Goal: Task Accomplishment & Management: Manage account settings

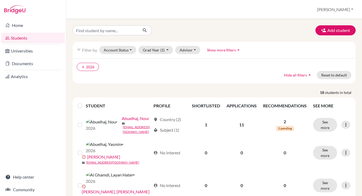
scroll to position [38, 0]
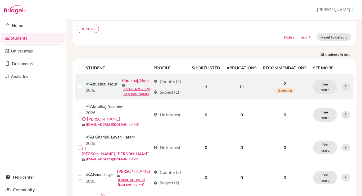
click at [122, 82] on link "Abuelhaj, Nour" at bounding box center [135, 80] width 27 height 6
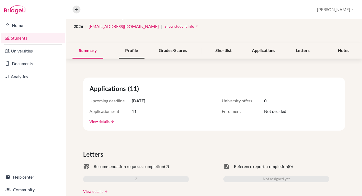
scroll to position [40, 0]
click at [136, 52] on div "Profile" at bounding box center [132, 51] width 26 height 16
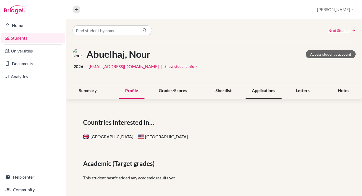
click at [262, 95] on div "Applications" at bounding box center [263, 91] width 36 height 16
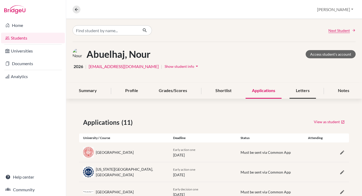
click at [296, 92] on div "Letters" at bounding box center [302, 91] width 26 height 16
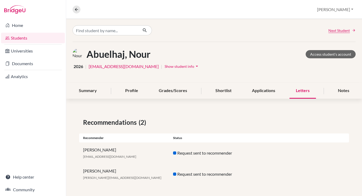
scroll to position [1, 0]
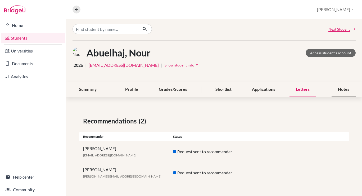
click at [336, 86] on div "Notes" at bounding box center [343, 90] width 24 height 16
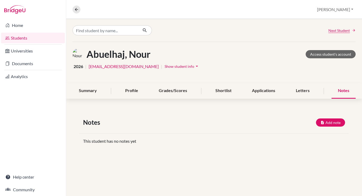
click at [164, 65] on span "Show student info" at bounding box center [179, 66] width 30 height 4
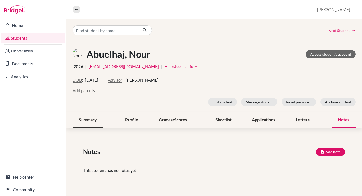
click at [89, 124] on div "Summary" at bounding box center [87, 121] width 31 height 16
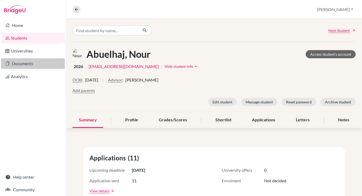
click at [38, 67] on link "Documents" at bounding box center [33, 63] width 64 height 11
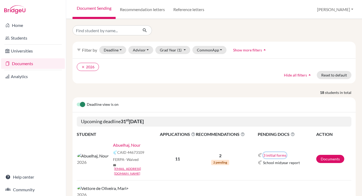
click at [273, 153] on button "3 initial forms" at bounding box center [275, 156] width 24 height 6
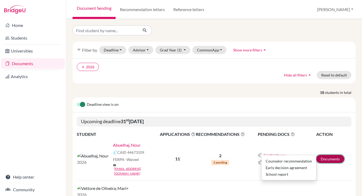
click at [329, 155] on link "Documents" at bounding box center [330, 159] width 28 height 8
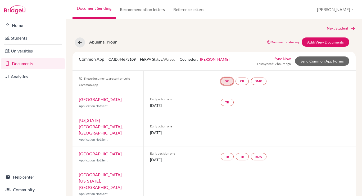
click at [225, 82] on link "SR" at bounding box center [226, 81] width 13 height 7
click at [227, 66] on link "School report" at bounding box center [226, 65] width 22 height 4
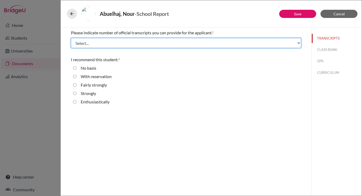
click at [161, 40] on select "Select... 1 2 3 4" at bounding box center [186, 43] width 230 height 10
select select "1"
click at [71, 38] on select "Select... 1 2 3 4" at bounding box center [186, 43] width 230 height 10
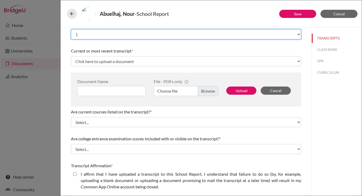
scroll to position [8, 0]
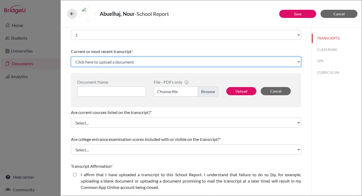
click at [119, 62] on select "Click here to upload a document Upload New File" at bounding box center [186, 62] width 230 height 10
select select "Upload New File"
click at [71, 57] on select "Click here to upload a document Upload New File" at bounding box center [186, 62] width 230 height 10
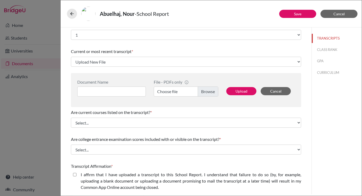
click at [201, 91] on label "Choose file" at bounding box center [186, 92] width 65 height 10
click at [201, 91] on input "Choose file" at bounding box center [186, 92] width 65 height 10
click at [128, 91] on input at bounding box center [111, 92] width 68 height 10
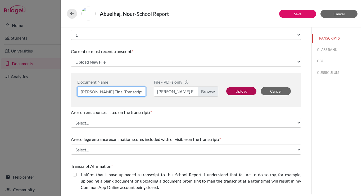
type input "Nour Abuelhaj Final Transcript"
click at [239, 90] on button "Upload" at bounding box center [241, 91] width 30 height 8
select select "671101"
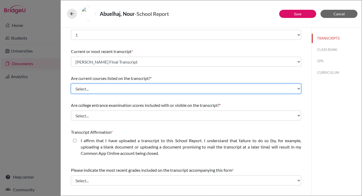
click at [239, 90] on select "Select... Yes No" at bounding box center [186, 89] width 230 height 10
select select "0"
click at [71, 84] on select "Select... Yes No" at bounding box center [186, 89] width 230 height 10
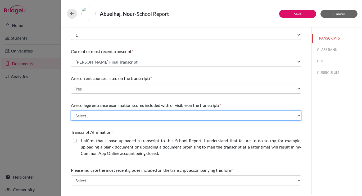
click at [220, 118] on select "Select... Yes No" at bounding box center [186, 116] width 230 height 10
select select "1"
click at [71, 111] on select "Select... Yes No" at bounding box center [186, 116] width 230 height 10
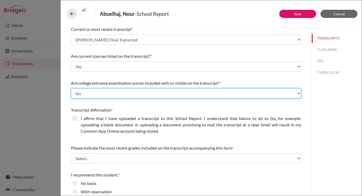
scroll to position [31, 0]
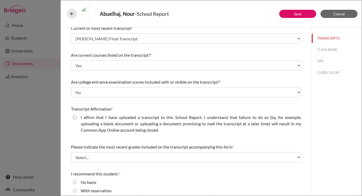
click at [74, 120] on closed\ "I affirm that I have uploaded a transcript to this School Report. I understand …" at bounding box center [74, 117] width 3 height 6
checkbox closed\ "true"
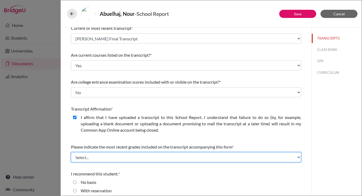
click at [87, 156] on select "Select... Final junior year grades 1st Quarter senior year grades 2nd Quarter/1…" at bounding box center [186, 158] width 230 height 10
select select "6"
click at [71, 153] on select "Select... Final junior year grades 1st Quarter senior year grades 2nd Quarter/1…" at bounding box center [186, 158] width 230 height 10
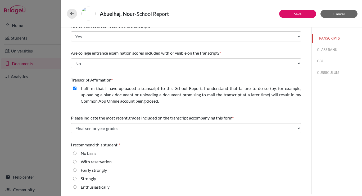
click at [75, 187] on input "Enthusiastically" at bounding box center [74, 187] width 3 height 6
radio input "true"
click at [289, 16] on button "Save" at bounding box center [297, 14] width 37 height 8
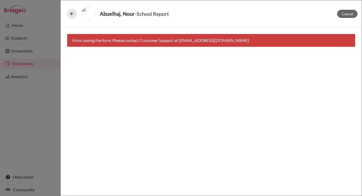
click at [73, 19] on div "Abuelhaj, Nour - School Report" at bounding box center [211, 14] width 288 height 14
click at [350, 15] on span "Cancel" at bounding box center [346, 14] width 11 height 4
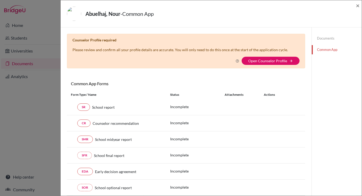
click at [266, 65] on div "Counselor Profile required Please review and confirm all your profile details a…" at bounding box center [186, 51] width 238 height 35
click at [267, 62] on link "Open Counselor Profile" at bounding box center [267, 61] width 39 height 4
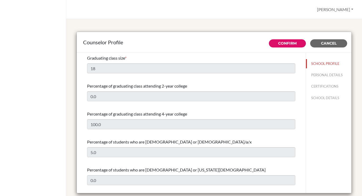
select select "1"
select select "351103"
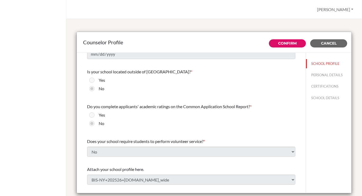
scroll to position [542, 0]
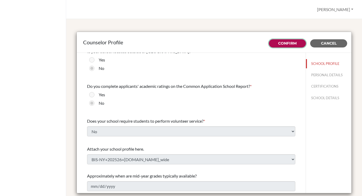
click at [291, 42] on link "Confirm" at bounding box center [287, 43] width 19 height 5
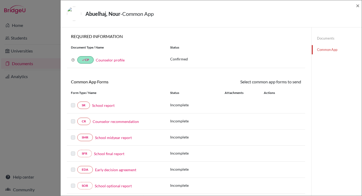
click at [103, 104] on link "School report" at bounding box center [103, 106] width 22 height 6
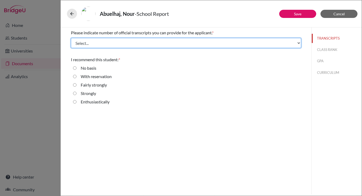
click at [121, 46] on select "Select... 1 2 3 4" at bounding box center [186, 43] width 230 height 10
select select "1"
click at [71, 38] on select "Select... 1 2 3 4" at bounding box center [186, 43] width 230 height 10
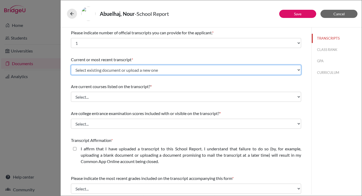
click at [108, 71] on select "Select existing document or upload a new one Nour Abuelhaj Final Transcript Upl…" at bounding box center [186, 70] width 230 height 10
select select "671101"
click at [71, 65] on select "Select existing document or upload a new one Nour Abuelhaj Final Transcript Upl…" at bounding box center [186, 70] width 230 height 10
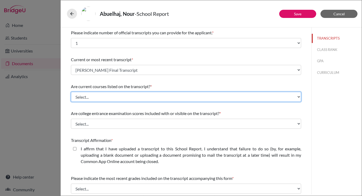
click at [96, 101] on select "Select... Yes No" at bounding box center [186, 97] width 230 height 10
select select "0"
click at [71, 92] on select "Select... Yes No" at bounding box center [186, 97] width 230 height 10
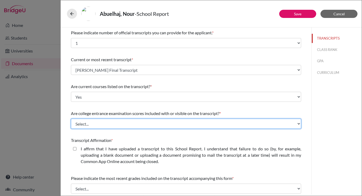
click at [87, 128] on select "Select... Yes No" at bounding box center [186, 124] width 230 height 10
select select "1"
click at [71, 119] on select "Select... Yes No" at bounding box center [186, 124] width 230 height 10
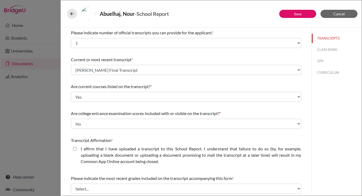
click at [75, 148] on closed\ "I affirm that I have uploaded a transcript to this School Report. I understand …" at bounding box center [74, 149] width 3 height 6
checkbox closed\ "true"
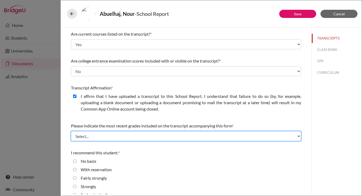
click at [81, 137] on select "Select... Final junior year grades 1st Quarter senior year grades 2nd Quarter/1…" at bounding box center [186, 136] width 230 height 10
select select "6"
click at [71, 131] on select "Select... Final junior year grades 1st Quarter senior year grades 2nd Quarter/1…" at bounding box center [186, 136] width 230 height 10
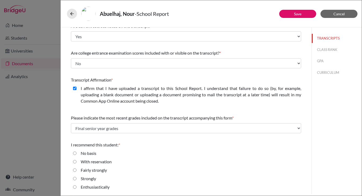
click at [74, 187] on input "Enthusiastically" at bounding box center [74, 187] width 3 height 6
radio input "true"
click at [285, 19] on div "Abuelhaj, Nour - School Report" at bounding box center [211, 14] width 288 height 14
click at [287, 17] on button "Save" at bounding box center [297, 14] width 37 height 8
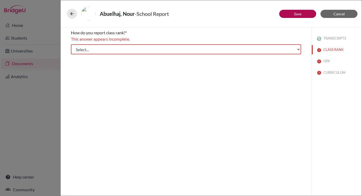
scroll to position [0, 0]
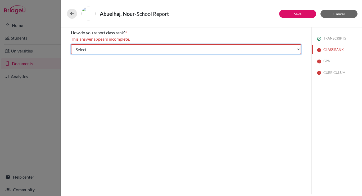
click at [241, 50] on select "Select... Exact Decile Quintile Quartile None" at bounding box center [186, 49] width 230 height 10
select select "5"
click at [71, 44] on select "Select... Exact Decile Quintile Quartile None" at bounding box center [186, 49] width 230 height 10
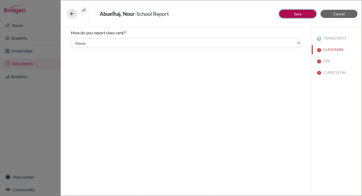
click at [304, 18] on button "Save" at bounding box center [297, 14] width 37 height 8
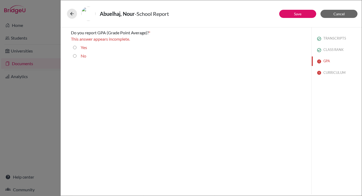
click at [75, 48] on input "Yes" at bounding box center [74, 47] width 3 height 6
radio input "true"
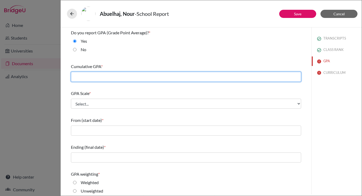
click at [104, 77] on input "text" at bounding box center [186, 77] width 230 height 10
type input "4.4"
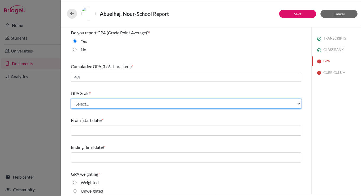
click at [92, 103] on select "Select... 4 5 6 7 8 9 10 11 12 13 14 15 16 17 18 19 20 100" at bounding box center [186, 104] width 230 height 10
select select "5"
click at [71, 99] on select "Select... 4 5 6 7 8 9 10 11 12 13 14 15 16 17 18 19 20 100" at bounding box center [186, 104] width 230 height 10
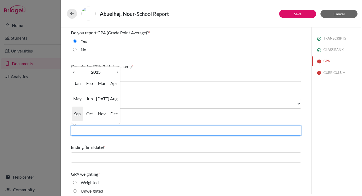
click at [95, 129] on input "text" at bounding box center [186, 131] width 230 height 10
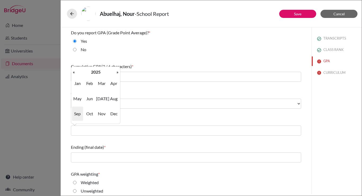
click at [76, 112] on span "Sep" at bounding box center [77, 114] width 11 height 14
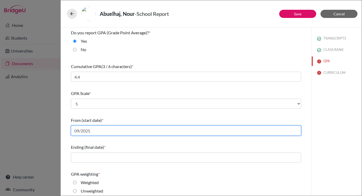
click at [92, 132] on input "09/2025" at bounding box center [186, 131] width 230 height 10
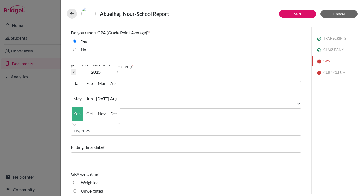
click at [75, 72] on th "«" at bounding box center [73, 72] width 5 height 7
click at [78, 115] on span "Sep" at bounding box center [77, 114] width 11 height 14
type input "09/2022"
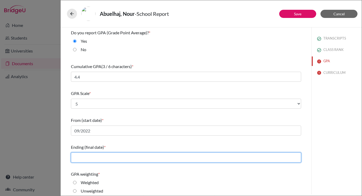
click at [109, 155] on input "text" at bounding box center [186, 158] width 230 height 10
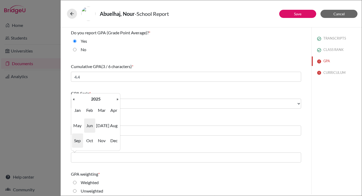
click at [91, 122] on span "Jun" at bounding box center [89, 126] width 11 height 14
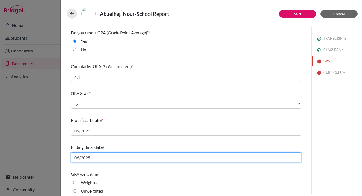
click at [95, 159] on input "06/2025" at bounding box center [186, 158] width 230 height 10
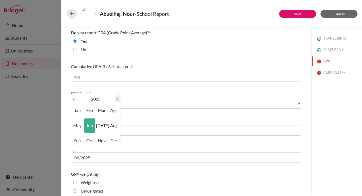
click at [116, 97] on th "»" at bounding box center [117, 99] width 5 height 7
click at [88, 124] on span "Jun" at bounding box center [89, 126] width 11 height 14
type input "06/2026"
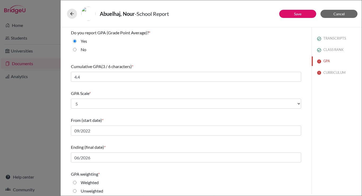
scroll to position [58, 0]
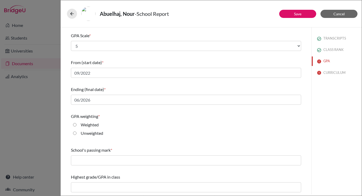
click at [75, 125] on input "Weighted" at bounding box center [74, 125] width 3 height 6
radio input "true"
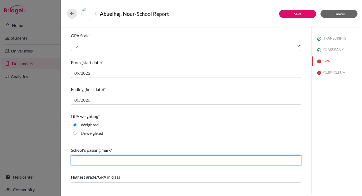
click at [84, 165] on input "text" at bounding box center [186, 161] width 230 height 10
type input "G"
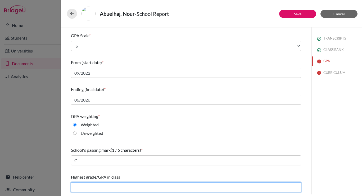
click at [104, 189] on input "text" at bounding box center [186, 188] width 230 height 10
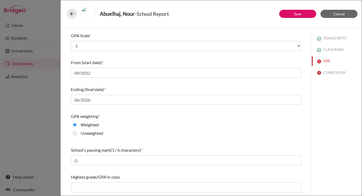
click at [313, 131] on div "TRANSCRIPTS CLASS RANK GPA CURRICULUM" at bounding box center [336, 110] width 50 height 167
click at [299, 15] on link "Save" at bounding box center [297, 14] width 7 height 4
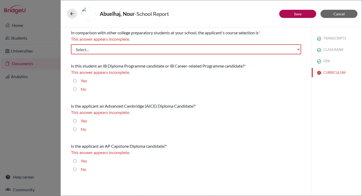
scroll to position [0, 0]
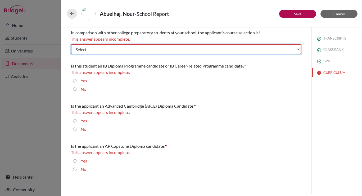
click at [209, 48] on select "Select... Less than demanding Average Demanding Very demanding Most demanding P…" at bounding box center [186, 49] width 230 height 10
select select "4"
click at [71, 44] on select "Select... Less than demanding Average Demanding Very demanding Most demanding P…" at bounding box center [186, 49] width 230 height 10
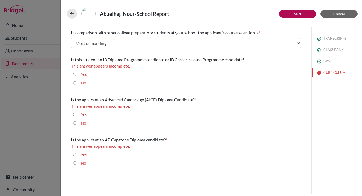
click at [76, 82] on div "No" at bounding box center [81, 84] width 10 height 8
click at [76, 83] on input "No" at bounding box center [74, 83] width 3 height 6
radio input "true"
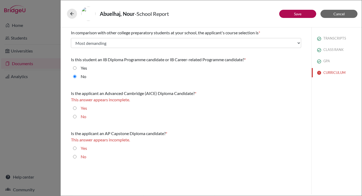
click at [75, 117] on input "No" at bounding box center [74, 117] width 3 height 6
radio input "true"
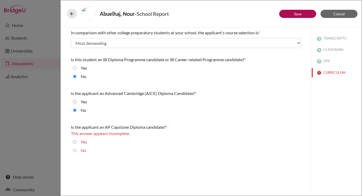
click at [74, 150] on input "No" at bounding box center [74, 151] width 3 height 6
radio input "true"
click at [329, 72] on button "CURRICULUM" at bounding box center [336, 72] width 50 height 9
click at [293, 17] on button "Save" at bounding box center [297, 14] width 37 height 8
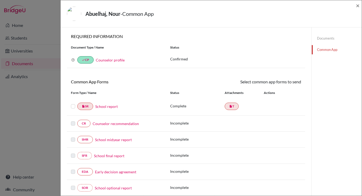
click at [122, 125] on link "Counselor recommendation" at bounding box center [116, 124] width 46 height 6
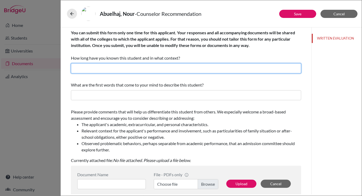
click at [166, 67] on input "text" at bounding box center [186, 68] width 230 height 10
click at [100, 71] on input "text" at bounding box center [186, 68] width 230 height 10
click at [192, 68] on input "text" at bounding box center [186, 68] width 230 height 10
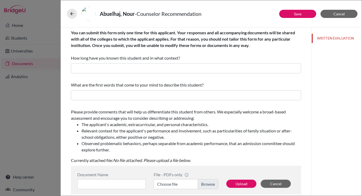
click at [192, 89] on div "What are the first words that come to your mind to describe this student?" at bounding box center [186, 91] width 230 height 23
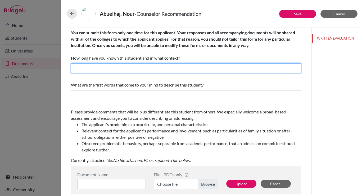
click at [167, 70] on input "text" at bounding box center [186, 68] width 230 height 10
type input "I have known Nour for 4 years as the school and college counselor"
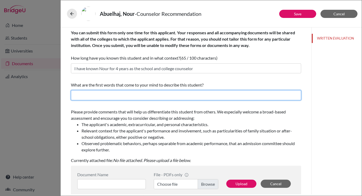
click at [146, 93] on input "text" at bounding box center [186, 95] width 230 height 10
type input "Committed, dedicated, and determined"
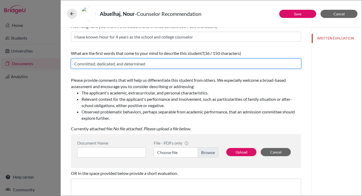
scroll to position [98, 0]
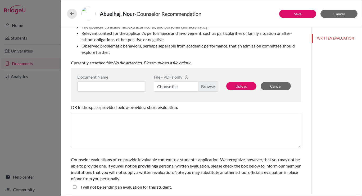
click at [119, 154] on div "You can submit this form only one time for this applicant. Your responses and a…" at bounding box center [186, 62] width 230 height 265
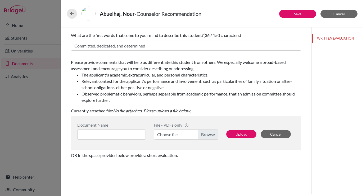
scroll to position [41, 0]
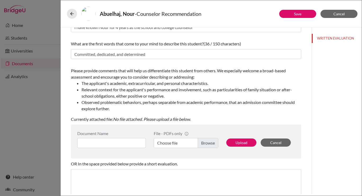
click at [205, 146] on label "Choose file" at bounding box center [186, 143] width 65 height 10
click at [205, 146] on input "Choose file" at bounding box center [186, 143] width 65 height 10
click at [327, 111] on div "WRITTEN EVALUATION" at bounding box center [336, 110] width 50 height 167
click at [125, 142] on input at bounding box center [111, 143] width 68 height 10
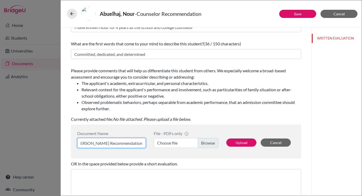
scroll to position [0, 20]
type input "Nour Abuelhaj Counselor Recommendation"
click at [206, 142] on label "Choose file" at bounding box center [186, 143] width 65 height 10
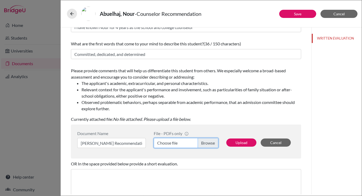
click at [206, 142] on input "Choose file" at bounding box center [186, 143] width 65 height 10
click at [205, 143] on label "Choose file" at bounding box center [186, 143] width 65 height 10
click at [205, 143] on input "Choose file" at bounding box center [186, 143] width 65 height 10
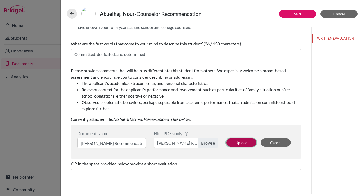
click at [244, 141] on button "Upload" at bounding box center [241, 143] width 30 height 8
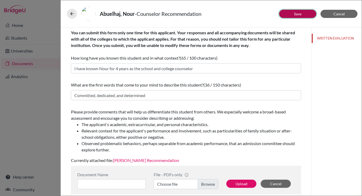
click at [288, 14] on button "Save" at bounding box center [297, 14] width 37 height 8
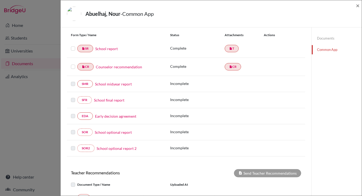
scroll to position [59, 0]
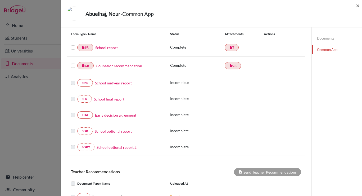
click at [116, 82] on link "School midyear report" at bounding box center [113, 83] width 37 height 6
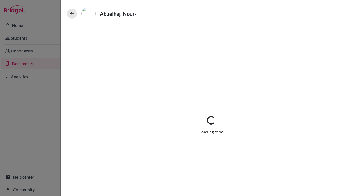
select select "5"
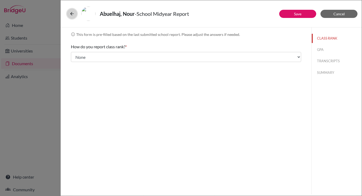
click at [71, 11] on button at bounding box center [72, 14] width 10 height 10
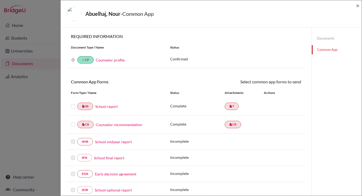
click at [326, 41] on link "Documents" at bounding box center [336, 38] width 50 height 9
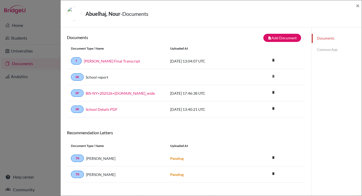
click at [359, 6] on div "Abuelhaj, Nour - Documents ×" at bounding box center [211, 13] width 301 height 27
click at [357, 6] on span "×" at bounding box center [358, 6] width 4 height 8
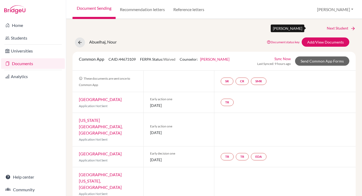
click at [327, 28] on link "Next Student" at bounding box center [340, 28] width 29 height 6
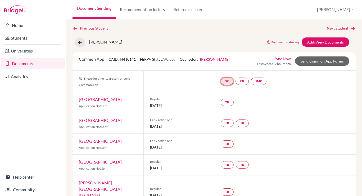
click at [226, 82] on link "SR" at bounding box center [226, 81] width 13 height 7
click at [228, 64] on link "School report" at bounding box center [226, 65] width 22 height 4
click at [226, 79] on link "SR" at bounding box center [226, 81] width 13 height 7
click at [228, 65] on link "School report" at bounding box center [226, 65] width 22 height 4
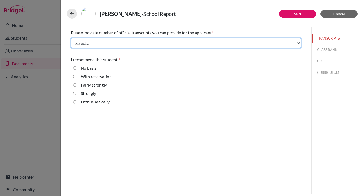
click at [199, 45] on select "Select... 1 2 3 4" at bounding box center [186, 43] width 230 height 10
select select "2"
click at [71, 38] on select "Select... 1 2 3 4" at bounding box center [186, 43] width 230 height 10
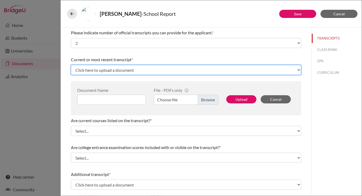
click at [118, 73] on select "Click here to upload a document Upload New File" at bounding box center [186, 70] width 230 height 10
click at [71, 65] on select "Click here to upload a document Upload New File" at bounding box center [186, 70] width 230 height 10
click at [106, 72] on select "Click here to upload a document Upload New File" at bounding box center [186, 70] width 230 height 10
select select "Upload New File"
click at [71, 65] on select "Click here to upload a document Upload New File" at bounding box center [186, 70] width 230 height 10
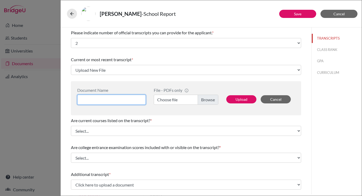
click at [121, 98] on input at bounding box center [111, 100] width 68 height 10
click at [205, 99] on label "Choose file" at bounding box center [186, 100] width 65 height 10
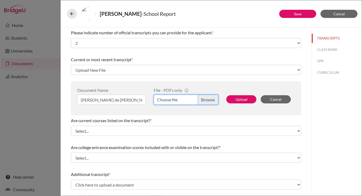
click at [205, 99] on input "Choose file" at bounding box center [186, 100] width 65 height 10
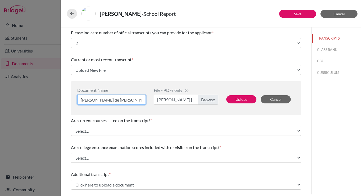
click at [141, 102] on input "Maria Vettore de Oliveira BISNY Transcript" at bounding box center [111, 100] width 68 height 10
type input "Maria Vettore de Oliveira BISNY Final Transcript"
click at [241, 99] on button "Upload" at bounding box center [241, 99] width 30 height 8
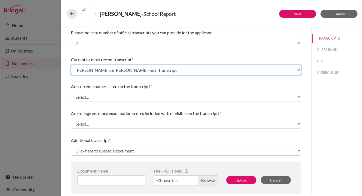
click at [234, 71] on select "Select existing document or upload a new one Maria Vettore de Oliveira BISNY Fi…" at bounding box center [186, 70] width 230 height 10
select select "Upload New File"
click at [71, 65] on select "Select existing document or upload a new one Maria Vettore de Oliveira BISNY Fi…" at bounding box center [186, 70] width 230 height 10
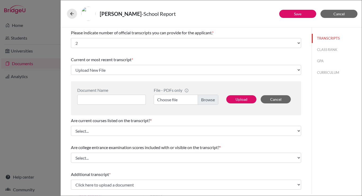
click at [202, 102] on label "Choose file" at bounding box center [186, 100] width 65 height 10
click at [202, 102] on input "Choose file" at bounding box center [186, 100] width 65 height 10
click at [123, 100] on input at bounding box center [111, 100] width 68 height 10
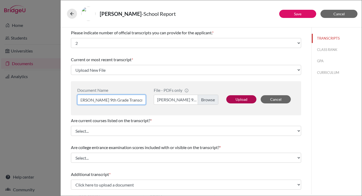
type input "Maria Vettore 9th Grade Transcript"
click at [229, 97] on button "Upload" at bounding box center [241, 99] width 30 height 8
select select "1337"
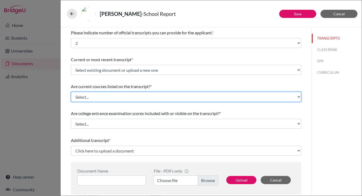
click at [221, 100] on select "Select... Yes No" at bounding box center [186, 97] width 230 height 10
select select "0"
click at [71, 92] on select "Select... Yes No" at bounding box center [186, 97] width 230 height 10
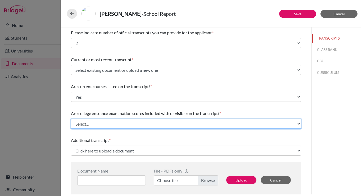
click at [215, 124] on select "Select... Yes No" at bounding box center [186, 124] width 230 height 10
select select "1"
click at [71, 119] on select "Select... Yes No" at bounding box center [186, 124] width 230 height 10
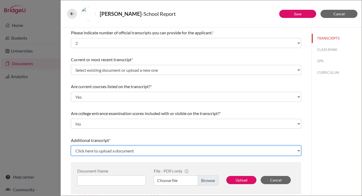
click at [211, 152] on select "Click here to upload a document Upload New File" at bounding box center [186, 151] width 230 height 10
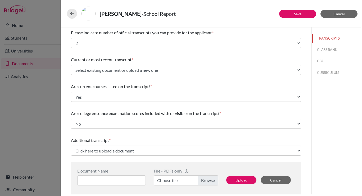
click at [182, 78] on div "Please indicate number of official transcripts you can provide for the applican…" at bounding box center [186, 171] width 230 height 289
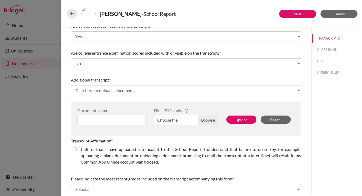
scroll to position [42, 0]
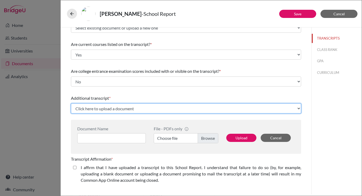
click at [135, 106] on select "Click here to upload a document Upload New File" at bounding box center [186, 109] width 230 height 10
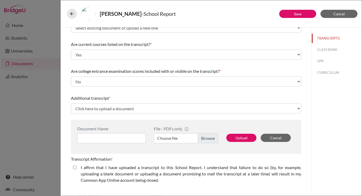
click at [141, 93] on div "Additional transcript * Click here to upload a document Upload New File" at bounding box center [186, 104] width 230 height 23
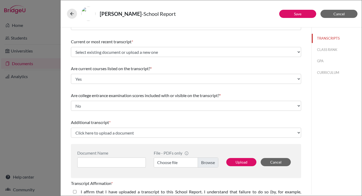
scroll to position [0, 0]
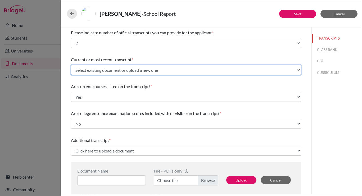
click at [138, 72] on select "Select existing document or upload a new one Maria Vettore 9th Grade Transcript…" at bounding box center [186, 70] width 230 height 10
select select "671105"
click at [71, 65] on select "Select existing document or upload a new one Maria Vettore 9th Grade Transcript…" at bounding box center [186, 70] width 230 height 10
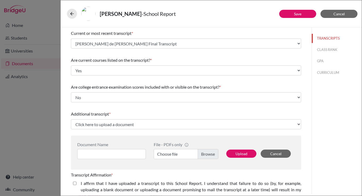
click at [140, 130] on div "Additional transcript * Click here to upload a document Upload New File" at bounding box center [186, 120] width 230 height 23
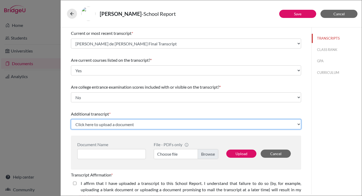
click at [141, 126] on select "Click here to upload a document Upload New File" at bounding box center [186, 124] width 230 height 10
click at [71, 119] on select "Click here to upload a document Upload New File" at bounding box center [186, 124] width 230 height 10
click at [142, 127] on select "Click here to upload a document Upload New File" at bounding box center [186, 124] width 230 height 10
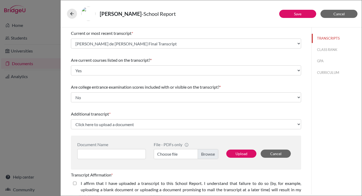
click at [145, 114] on div "Additional transcript *" at bounding box center [186, 114] width 230 height 6
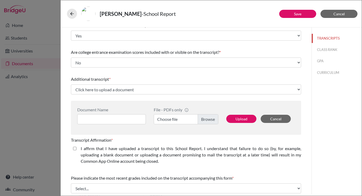
scroll to position [122, 0]
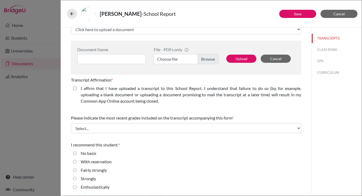
click at [73, 88] on closed\ "I affirm that I have uploaded a transcript to this School Report. I understand …" at bounding box center [74, 88] width 3 height 6
checkbox closed\ "true"
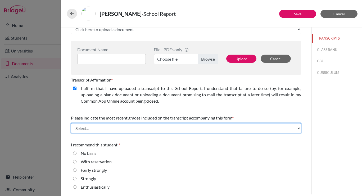
click at [83, 129] on select "Select... Final junior year grades 1st Quarter senior year grades 2nd Quarter/1…" at bounding box center [186, 128] width 230 height 10
select select "6"
click at [71, 123] on select "Select... Final junior year grades 1st Quarter senior year grades 2nd Quarter/1…" at bounding box center [186, 128] width 230 height 10
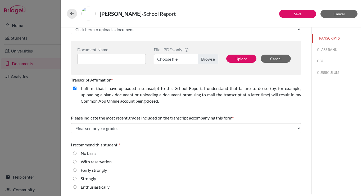
click at [75, 188] on input "Enthusiastically" at bounding box center [74, 187] width 3 height 6
radio input "true"
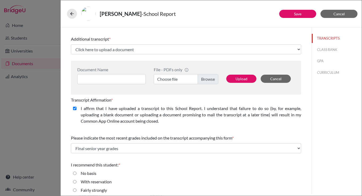
scroll to position [95, 0]
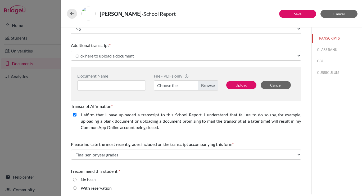
click at [203, 87] on label "Choose file" at bounding box center [186, 86] width 65 height 10
click at [203, 87] on input "Choose file" at bounding box center [186, 86] width 65 height 10
click at [130, 86] on input at bounding box center [111, 86] width 68 height 10
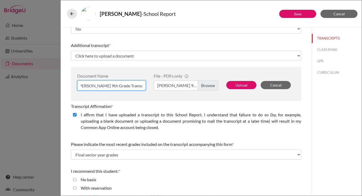
scroll to position [0, 4]
type input "[PERSON_NAME] 9th Grade Transcript"
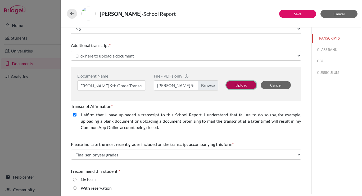
scroll to position [0, 0]
click at [245, 82] on button "Upload" at bounding box center [241, 85] width 30 height 8
select select "671107"
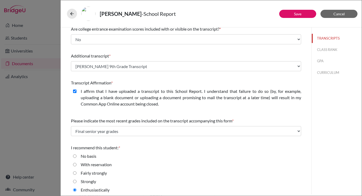
scroll to position [88, 0]
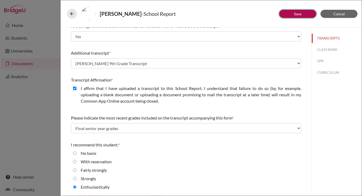
click at [295, 16] on link "Save" at bounding box center [297, 14] width 7 height 4
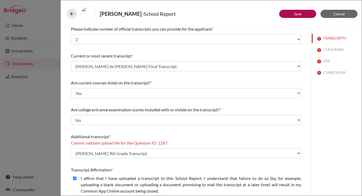
scroll to position [0, 0]
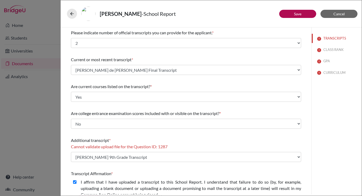
click at [291, 20] on div "Vettore de Oliveira, Maria - School Report" at bounding box center [211, 14] width 288 height 14
click at [291, 15] on button "Save" at bounding box center [297, 14] width 37 height 8
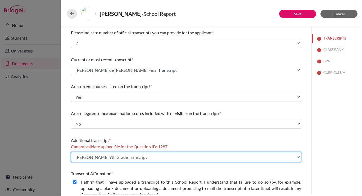
click at [192, 158] on select "Select existing document or upload a new one Maria Vettore 9th Grade Transcript…" at bounding box center [186, 157] width 230 height 10
click at [71, 152] on select "Select existing document or upload a new one Maria Vettore 9th Grade Transcript…" at bounding box center [186, 157] width 230 height 10
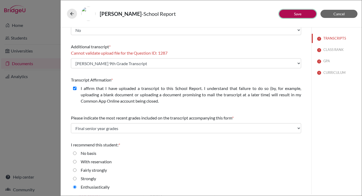
click at [301, 17] on button "Save" at bounding box center [297, 14] width 37 height 8
click at [324, 50] on button "CLASS RANK" at bounding box center [336, 49] width 50 height 9
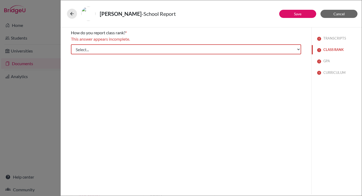
scroll to position [0, 0]
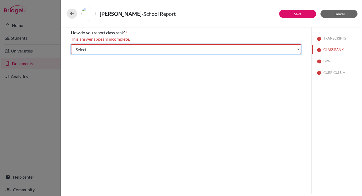
click at [188, 52] on select "Select... Exact Decile Quintile Quartile None" at bounding box center [186, 49] width 230 height 10
click at [71, 44] on select "Select... Exact Decile Quintile Quartile None" at bounding box center [186, 49] width 230 height 10
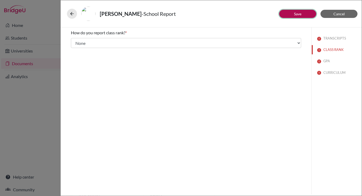
click at [296, 16] on link "Save" at bounding box center [297, 14] width 7 height 4
select select "2"
select select "1"
select select "6"
select select "671105"
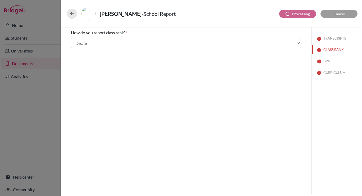
select select "0"
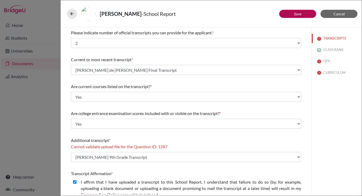
scroll to position [26, 0]
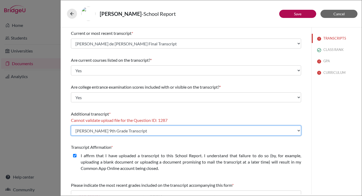
click at [108, 130] on select "Select existing document or upload a new one Maria Vettore 9th Grade Transcript…" at bounding box center [186, 131] width 230 height 10
click at [71, 126] on select "Select existing document or upload a new one Maria Vettore 9th Grade Transcript…" at bounding box center [186, 131] width 230 height 10
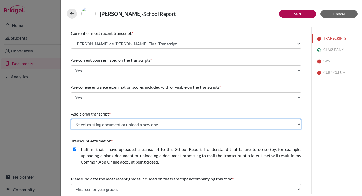
scroll to position [88, 0]
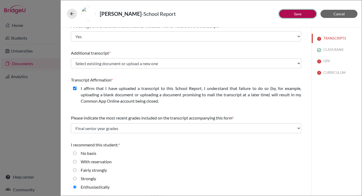
click at [283, 15] on button "Save" at bounding box center [297, 14] width 37 height 8
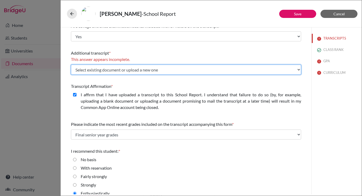
click at [229, 73] on select "Select existing document or upload a new one Maria Vettore 9th Grade Transcript…" at bounding box center [186, 70] width 230 height 10
select select "671107"
click at [71, 65] on select "Select existing document or upload a new one Maria Vettore 9th Grade Transcript…" at bounding box center [186, 70] width 230 height 10
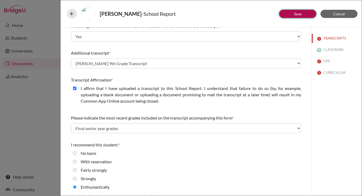
click at [296, 14] on link "Save" at bounding box center [297, 14] width 7 height 4
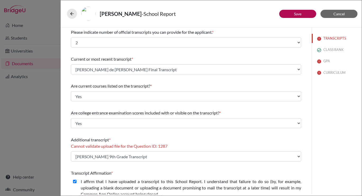
scroll to position [0, 0]
click at [324, 62] on button "GPA" at bounding box center [336, 61] width 50 height 9
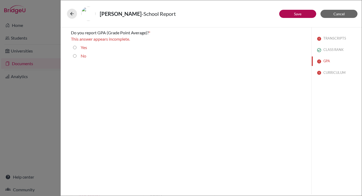
click at [74, 48] on input "Yes" at bounding box center [74, 47] width 3 height 6
radio input "true"
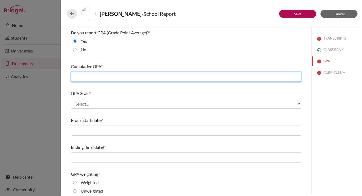
click at [97, 77] on input "text" at bounding box center [186, 77] width 230 height 10
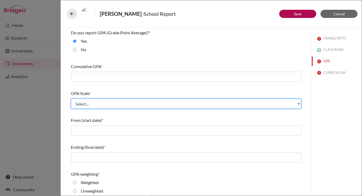
click at [89, 102] on select "Select... 4 5 6 7 8 9 10 11 12 13 14 15 16 17 18 19 20 100" at bounding box center [186, 104] width 230 height 10
select select "5"
click at [71, 99] on select "Select... 4 5 6 7 8 9 10 11 12 13 14 15 16 17 18 19 20 100" at bounding box center [186, 104] width 230 height 10
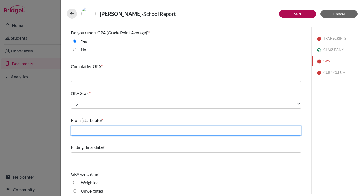
click at [81, 131] on input "text" at bounding box center [186, 131] width 230 height 10
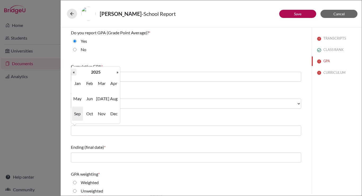
click at [75, 73] on th "«" at bounding box center [73, 72] width 5 height 7
click at [80, 114] on span "Sep" at bounding box center [77, 114] width 11 height 14
type input "09/2023"
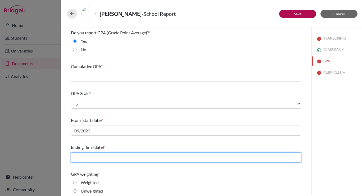
click at [107, 156] on input "text" at bounding box center [186, 158] width 230 height 10
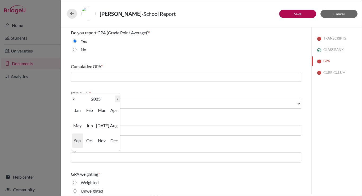
click at [116, 98] on th "»" at bounding box center [117, 99] width 5 height 7
click at [93, 126] on span "Jun" at bounding box center [89, 126] width 11 height 14
type input "06/2026"
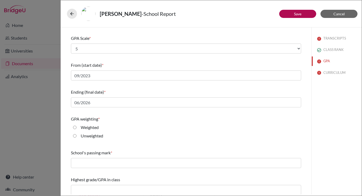
scroll to position [58, 0]
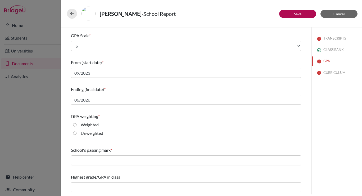
click at [74, 125] on input "Weighted" at bounding box center [74, 125] width 3 height 6
radio input "true"
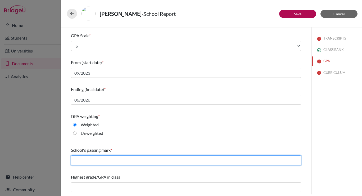
click at [93, 158] on input "text" at bounding box center [186, 161] width 230 height 10
type input "G"
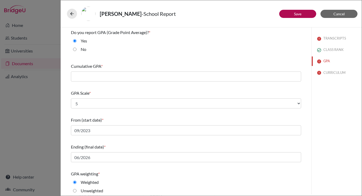
scroll to position [0, 0]
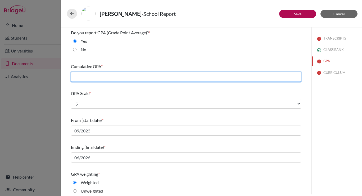
click at [135, 76] on input "text" at bounding box center [186, 77] width 230 height 10
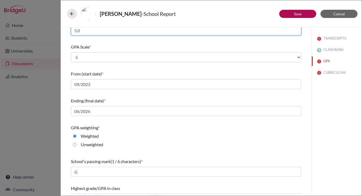
scroll to position [58, 0]
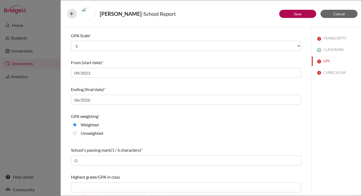
type input "5.0"
click at [286, 10] on button "Save" at bounding box center [297, 14] width 37 height 8
select select "0"
select select "6"
select select "2"
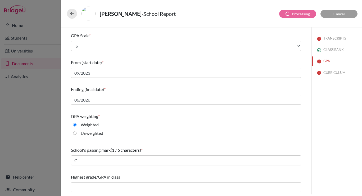
select select "671105"
select select "1"
select select "671107"
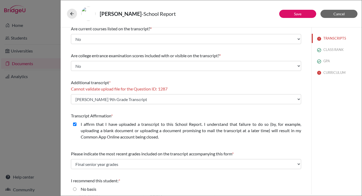
scroll to position [51, 0]
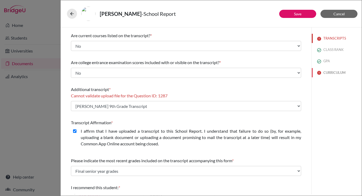
click at [331, 74] on button "CURRICULUM" at bounding box center [336, 72] width 50 height 9
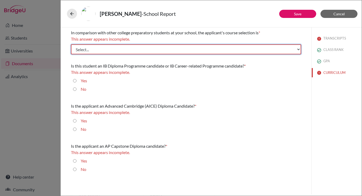
click at [101, 46] on select "Select... Less than demanding Average Demanding Very demanding Most demanding P…" at bounding box center [186, 49] width 230 height 10
select select "4"
click at [71, 44] on select "Select... Less than demanding Average Demanding Very demanding Most demanding P…" at bounding box center [186, 49] width 230 height 10
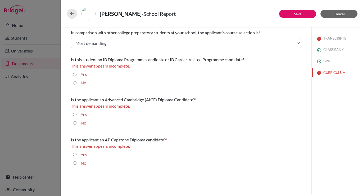
click at [75, 83] on input "No" at bounding box center [74, 83] width 3 height 6
radio input "true"
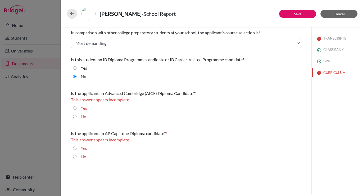
click at [75, 118] on input "No" at bounding box center [74, 117] width 3 height 6
radio input "true"
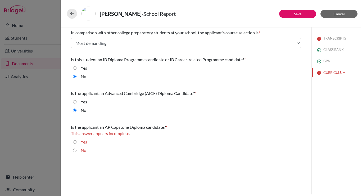
click at [75, 150] on input "No" at bounding box center [74, 151] width 3 height 6
radio input "true"
click at [304, 15] on button "Save" at bounding box center [297, 14] width 37 height 8
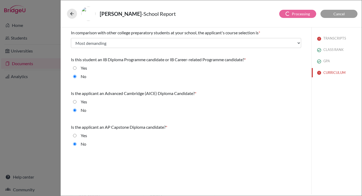
select select "2"
select select "671107"
select select "6"
select select "671105"
select select "0"
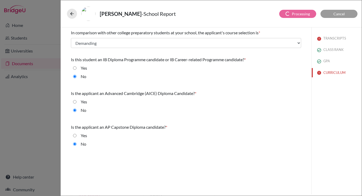
select select "1"
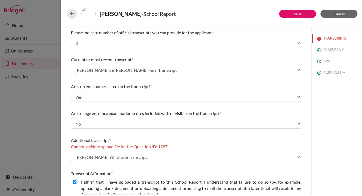
scroll to position [53, 0]
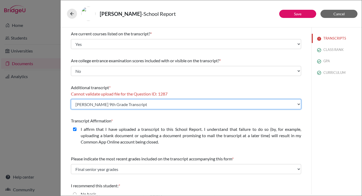
click at [150, 101] on select "Select existing document or upload a new one Maria Vettore 9th Grade Transcript…" at bounding box center [186, 104] width 230 height 10
click at [71, 99] on select "Select existing document or upload a new one Maria Vettore 9th Grade Transcript…" at bounding box center [186, 104] width 230 height 10
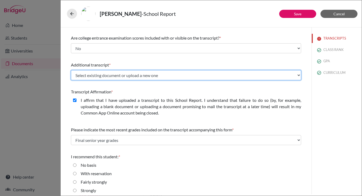
scroll to position [88, 0]
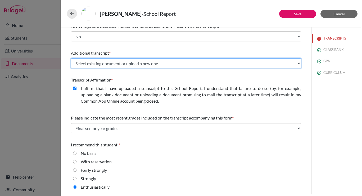
drag, startPoint x: 148, startPoint y: 61, endPoint x: 148, endPoint y: 68, distance: 7.4
click at [148, 61] on select "Select existing document or upload a new one Maria Vettore 9th Grade Transcript…" at bounding box center [186, 63] width 230 height 10
select select "Upload New File"
click at [71, 58] on select "Select existing document or upload a new one Maria Vettore 9th Grade Transcript…" at bounding box center [186, 63] width 230 height 10
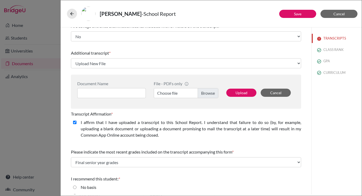
click at [209, 91] on label "Choose file" at bounding box center [186, 93] width 65 height 10
click at [209, 91] on input "Choose file" at bounding box center [186, 93] width 65 height 10
click at [129, 94] on input at bounding box center [111, 93] width 68 height 10
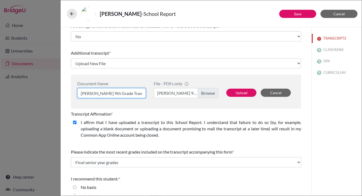
scroll to position [0, 4]
type input "Maria Vettore 9th Grade Transcript"
click at [237, 94] on button "Upload" at bounding box center [241, 93] width 30 height 8
select select "671108"
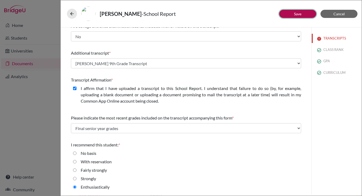
click at [284, 13] on button "Save" at bounding box center [297, 14] width 37 height 8
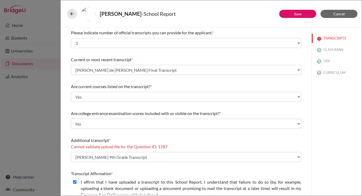
scroll to position [26, 0]
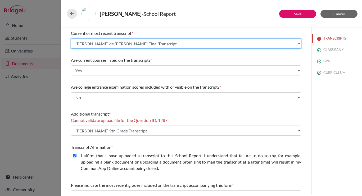
click at [132, 46] on select "Select existing document or upload a new one Maria Vettore 9th Grade Transcript…" at bounding box center [186, 44] width 230 height 10
click at [71, 39] on select "Select existing document or upload a new one Maria Vettore 9th Grade Transcript…" at bounding box center [186, 44] width 230 height 10
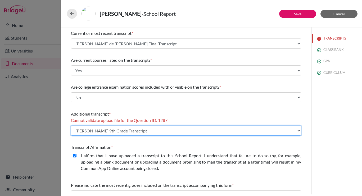
click at [113, 132] on select "Select existing document or upload a new one Maria Vettore 9th Grade Transcript…" at bounding box center [186, 131] width 230 height 10
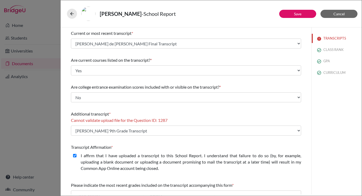
click at [213, 103] on div "Are college entrance examination scores included with or visible on the transcr…" at bounding box center [186, 93] width 230 height 23
click at [295, 10] on button "Save" at bounding box center [297, 14] width 37 height 8
click at [69, 15] on button at bounding box center [72, 14] width 10 height 10
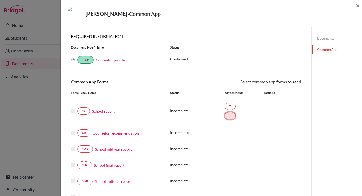
click at [227, 114] on link "T" at bounding box center [229, 115] width 11 height 7
click at [323, 38] on link "Documents" at bounding box center [336, 38] width 50 height 9
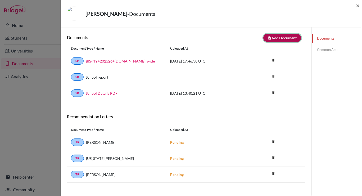
click at [279, 39] on button "note_add Add Document" at bounding box center [282, 38] width 38 height 8
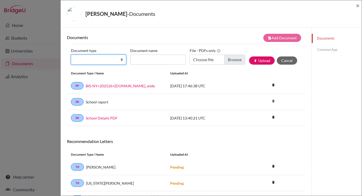
click at [88, 62] on select "Change explanation for Common App reports Counselor recommendation Internationa…" at bounding box center [98, 60] width 55 height 10
select select "2"
click at [71, 55] on select "Change explanation for Common App reports Counselor recommendation Internationa…" at bounding box center [98, 60] width 55 height 10
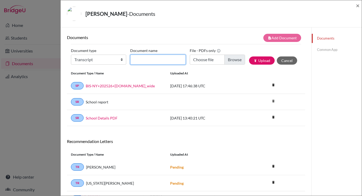
click at [141, 59] on input "Document name" at bounding box center [157, 60] width 55 height 10
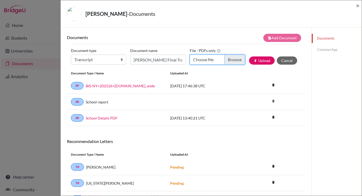
click at [231, 63] on input "Choose file" at bounding box center [217, 60] width 55 height 10
click at [161, 62] on input "Manuella Vettore Final Transcript" at bounding box center [157, 60] width 55 height 10
drag, startPoint x: 150, startPoint y: 62, endPoint x: 126, endPoint y: 62, distance: 24.3
click at [126, 62] on div "Document type Change explanation for Common App reports Counselor recommendatio…" at bounding box center [186, 58] width 230 height 22
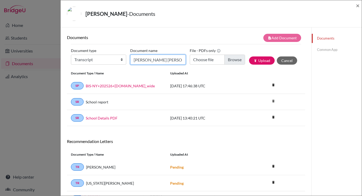
type input "Maria Vettore de Oliveria Final Transcript"
click at [227, 64] on input "Choose file" at bounding box center [217, 60] width 55 height 10
type input "C:\fakepath\Maria Vettore de Oliveira Final Transcript.pdf"
click at [253, 59] on icon "publish" at bounding box center [255, 61] width 4 height 4
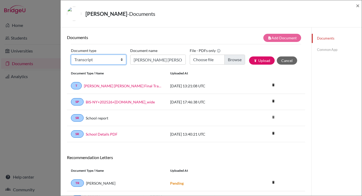
click at [91, 60] on select "Change explanation for Common App reports Counselor recommendation Internationa…" at bounding box center [98, 60] width 55 height 10
select select "2"
click at [71, 55] on select "Change explanation for Common App reports Counselor recommendation Internationa…" at bounding box center [98, 60] width 55 height 10
click at [144, 59] on input "Maria Vettore de Oliveria Final Transcript" at bounding box center [157, 60] width 55 height 10
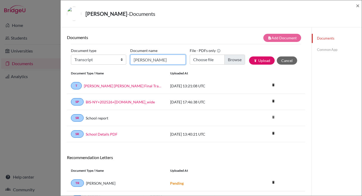
drag, startPoint x: 180, startPoint y: 60, endPoint x: 172, endPoint y: 60, distance: 7.7
click at [172, 60] on input "Maria" at bounding box center [157, 60] width 55 height 10
click at [173, 60] on input "Maria" at bounding box center [157, 60] width 55 height 10
click at [173, 60] on input "Maria Vettore de Oliveria Final Transcript" at bounding box center [157, 60] width 55 height 10
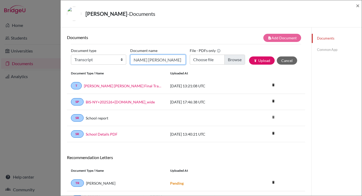
type input "Maria Vettore de Oliveria 9th Grade Transcript"
click at [236, 58] on input "Choose file" at bounding box center [217, 60] width 55 height 10
type input "C:\fakepath\Maria Vettore 9th Grade Transcript.pdf"
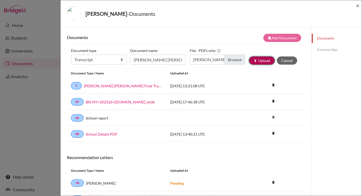
click at [261, 62] on button "publish Upload" at bounding box center [262, 61] width 26 height 8
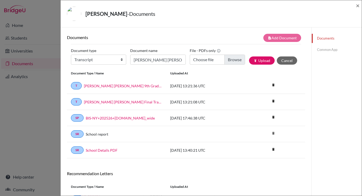
click at [330, 50] on link "Common App" at bounding box center [336, 49] width 50 height 9
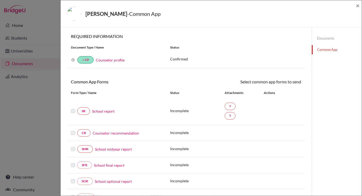
click at [104, 111] on link "School report" at bounding box center [103, 112] width 22 height 6
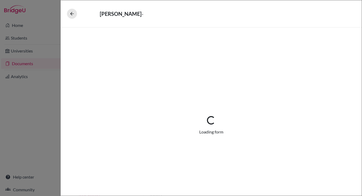
select select "2"
select select "671105"
select select "0"
select select "1"
select select "671108"
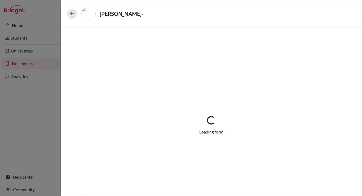
select select "6"
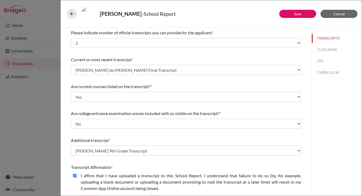
scroll to position [26, 0]
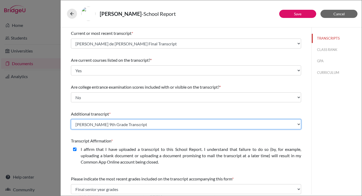
click at [123, 125] on select "Select existing document or upload a new one Maria Vettore de Oliveira BISNY Fi…" at bounding box center [186, 124] width 230 height 10
select select "671106"
click at [71, 119] on select "Select existing document or upload a new one Maria Vettore de Oliveira BISNY Fi…" at bounding box center [186, 124] width 230 height 10
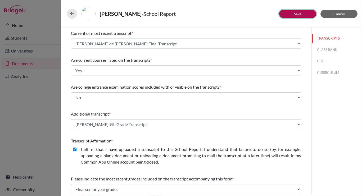
click at [303, 15] on button "Save" at bounding box center [297, 14] width 37 height 8
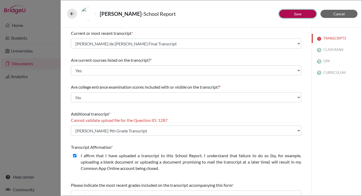
click at [299, 15] on link "Save" at bounding box center [297, 14] width 7 height 4
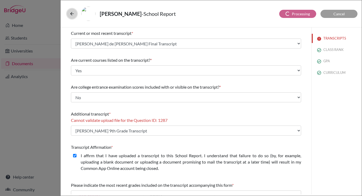
click at [73, 13] on icon at bounding box center [71, 13] width 5 height 5
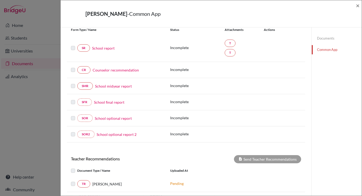
scroll to position [63, 0]
click at [103, 70] on link "Counselor recommendation" at bounding box center [116, 70] width 46 height 6
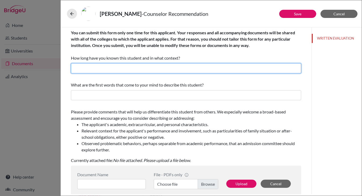
click at [103, 70] on input "text" at bounding box center [186, 68] width 230 height 10
type input "I have known Maria for 3 years as the school and college counselor"
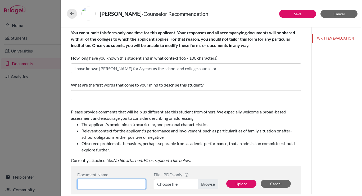
click at [120, 183] on input at bounding box center [111, 184] width 68 height 10
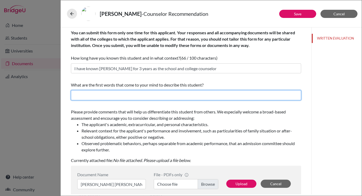
click at [109, 95] on input "text" at bounding box center [186, 95] width 230 height 10
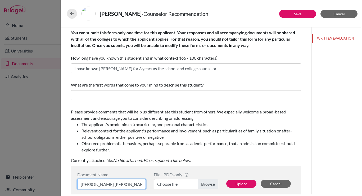
click at [132, 183] on input "Maria Vettore de Oliveira" at bounding box center [111, 184] width 68 height 10
type input "Maria Vettore de Oliveira Counselor Recommendation Letter"
click at [206, 185] on label "Choose file" at bounding box center [186, 184] width 65 height 10
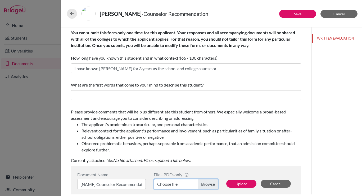
click at [206, 185] on input "Choose file" at bounding box center [186, 184] width 65 height 10
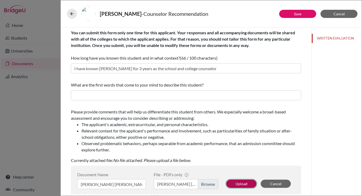
click at [237, 180] on button "Upload" at bounding box center [241, 184] width 30 height 8
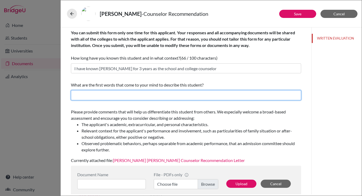
click at [172, 95] on input "text" at bounding box center [186, 95] width 230 height 10
type input "Tenacious, conscientious and determined"
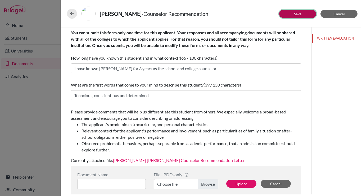
click at [289, 17] on button "Save" at bounding box center [297, 14] width 37 height 8
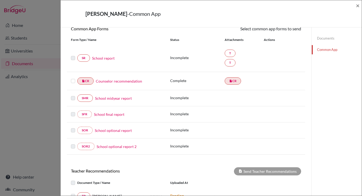
scroll to position [53, 0]
click at [74, 55] on label at bounding box center [73, 55] width 4 height 0
click at [98, 59] on link "School report" at bounding box center [103, 58] width 22 height 6
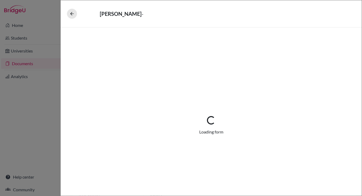
select select "2"
select select "671105"
select select "0"
select select "1"
select select "671106"
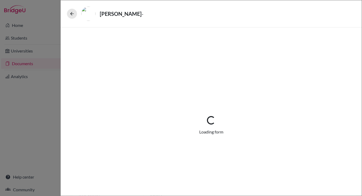
select select "6"
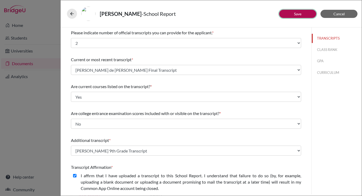
click at [294, 16] on button "Save" at bounding box center [297, 14] width 37 height 8
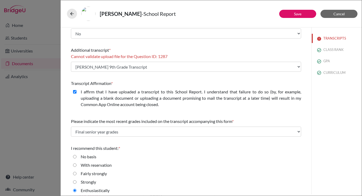
scroll to position [94, 0]
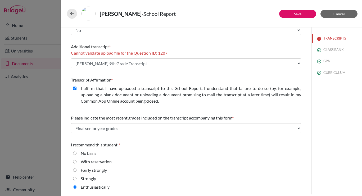
click at [155, 53] on span "Cannot validate upload file for the Question ID: 1287" at bounding box center [119, 52] width 96 height 5
copy span
click at [330, 11] on button "Cancel" at bounding box center [338, 14] width 37 height 8
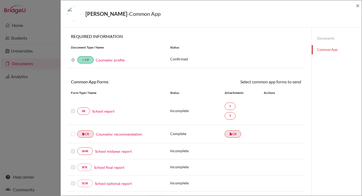
click at [324, 39] on link "Documents" at bounding box center [336, 38] width 50 height 9
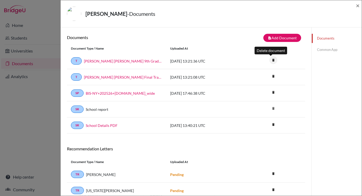
click at [269, 59] on icon "delete" at bounding box center [273, 60] width 8 height 8
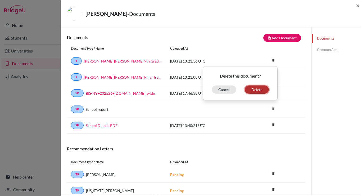
click at [254, 87] on button "Delete" at bounding box center [257, 90] width 24 height 8
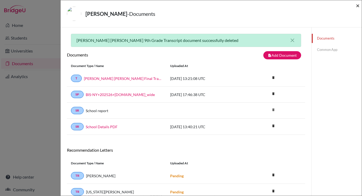
click at [357, 8] on span "×" at bounding box center [358, 6] width 4 height 8
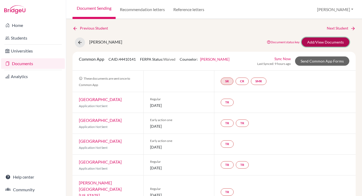
click at [315, 40] on link "Add/View Documents" at bounding box center [325, 42] width 48 height 9
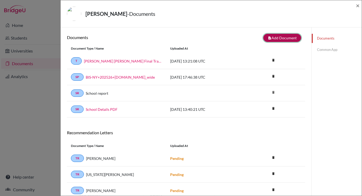
click at [286, 39] on button "note_add Add Document" at bounding box center [282, 38] width 38 height 8
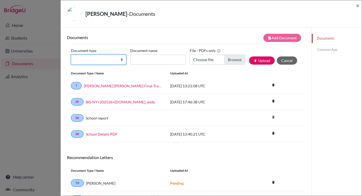
click at [98, 61] on select "Change explanation for Common App reports Counselor recommendation Internationa…" at bounding box center [98, 60] width 55 height 10
select select "2"
click at [71, 55] on select "Change explanation for Common App reports Counselor recommendation Internationa…" at bounding box center [98, 60] width 55 height 10
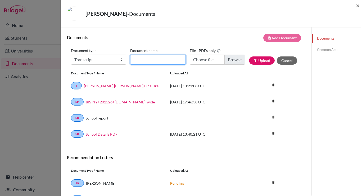
click at [158, 59] on input "Document name" at bounding box center [157, 60] width 55 height 10
type input "Maria Vettore 9th Grade Transcript"
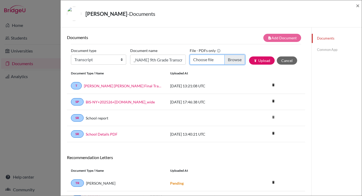
click at [233, 58] on input "Choose file" at bounding box center [217, 60] width 55 height 10
type input "C:\fakepath\Maria Vettore - BSP - Assessment Profiles Y10 For Assessment 2 (1).…"
click at [264, 62] on button "publish Upload" at bounding box center [262, 61] width 26 height 8
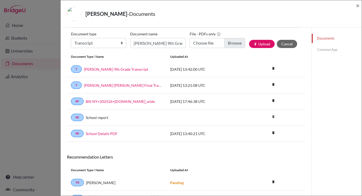
scroll to position [17, 0]
click at [330, 51] on link "Common App" at bounding box center [336, 49] width 50 height 9
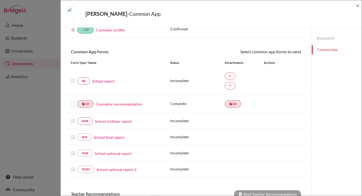
scroll to position [31, 0]
click at [72, 77] on label at bounding box center [73, 77] width 4 height 0
click at [103, 81] on link "School report" at bounding box center [103, 81] width 22 height 6
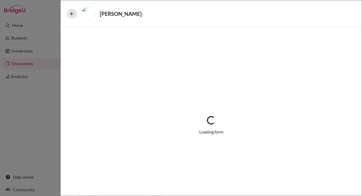
select select "2"
select select "671105"
select select "0"
select select "1"
select select "671106"
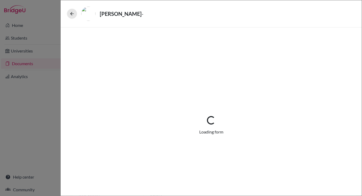
select select "6"
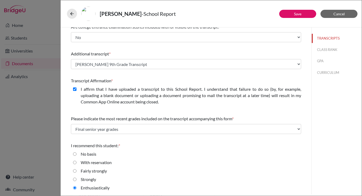
scroll to position [88, 0]
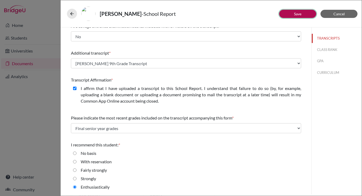
click at [300, 15] on link "Save" at bounding box center [297, 14] width 7 height 4
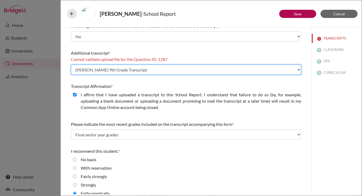
click at [196, 68] on select "Select existing document or upload a new one Maria Vettore de Oliveira BISNY Fi…" at bounding box center [186, 70] width 230 height 10
click at [71, 65] on select "Select existing document or upload a new one Maria Vettore de Oliveira BISNY Fi…" at bounding box center [186, 70] width 230 height 10
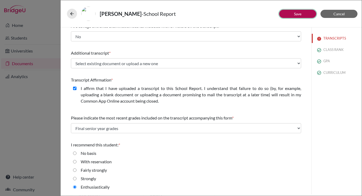
click at [300, 12] on link "Save" at bounding box center [297, 14] width 7 height 4
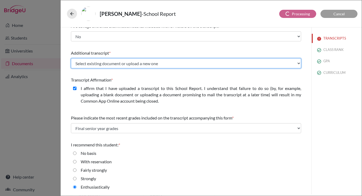
click at [193, 67] on select "Select existing document or upload a new one Maria Vettore de Oliveira BISNY Fi…" at bounding box center [186, 63] width 230 height 10
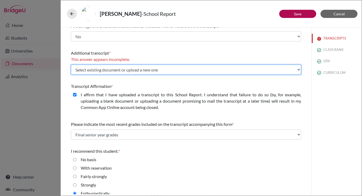
select select "Upload New File"
click at [71, 65] on select "Select existing document or upload a new one Maria Vettore de Oliveira BISNY Fi…" at bounding box center [186, 70] width 230 height 10
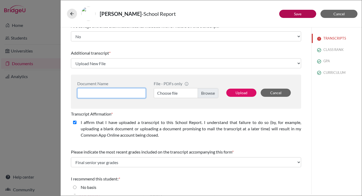
click at [137, 93] on input at bounding box center [111, 93] width 68 height 10
click at [202, 93] on label "Choose file" at bounding box center [186, 93] width 65 height 10
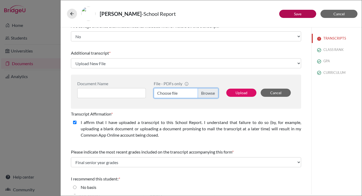
click at [202, 93] on input "Choose file" at bounding box center [186, 93] width 65 height 10
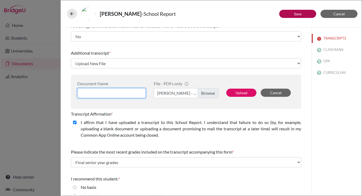
click at [125, 94] on input at bounding box center [111, 93] width 68 height 10
type input "Maria Vettore 9th Grade Transcript"
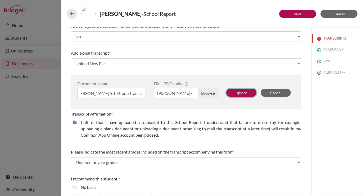
scroll to position [0, 0]
click at [241, 93] on button "Upload" at bounding box center [241, 93] width 30 height 8
select select "671116"
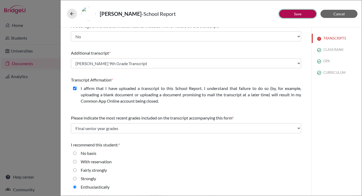
click at [307, 11] on button "Save" at bounding box center [297, 14] width 37 height 8
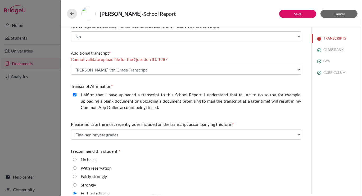
click at [198, 80] on div "Please indicate number of official transcripts you can provide for the applican…" at bounding box center [186, 70] width 230 height 261
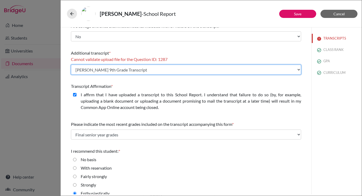
click at [202, 72] on select "Select existing document or upload a new one Maria Vettore 9th Grade Transcript…" at bounding box center [186, 70] width 230 height 10
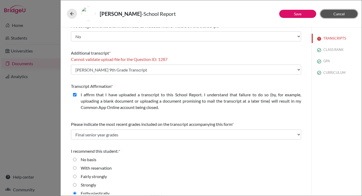
click at [340, 14] on span "Cancel" at bounding box center [338, 14] width 11 height 4
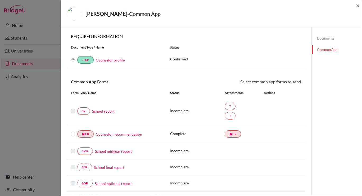
click at [325, 38] on link "Documents" at bounding box center [336, 38] width 50 height 9
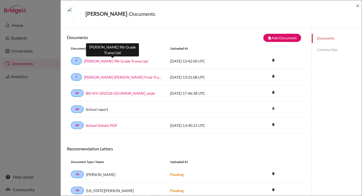
click at [124, 61] on link "Maria Vettore 9th Grade Transcript" at bounding box center [116, 61] width 64 height 6
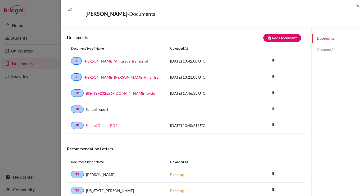
click at [331, 49] on link "Common App" at bounding box center [336, 49] width 50 height 9
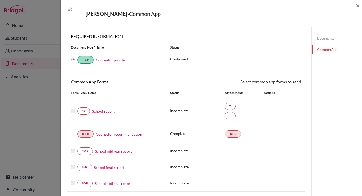
click at [109, 110] on link "School report" at bounding box center [103, 112] width 22 height 6
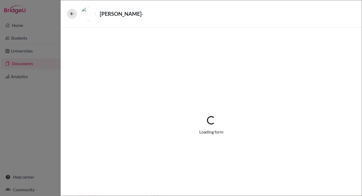
select select "2"
select select "671105"
select select "0"
select select "1"
select select "671116"
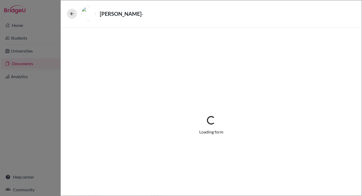
select select "6"
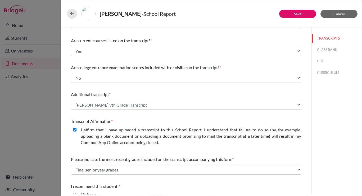
scroll to position [47, 0]
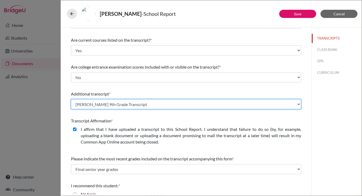
click at [112, 105] on select "Select existing document or upload a new one Maria Vettore de Oliveira BISNY Fi…" at bounding box center [186, 104] width 230 height 10
click at [71, 99] on select "Select existing document or upload a new one Maria Vettore de Oliveira BISNY Fi…" at bounding box center [186, 104] width 230 height 10
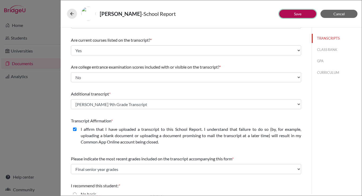
click at [300, 12] on link "Save" at bounding box center [297, 14] width 7 height 4
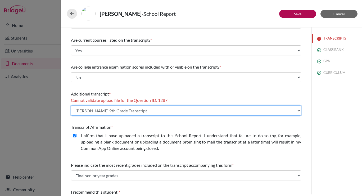
click at [202, 108] on select "Select existing document or upload a new one Maria Vettore de Oliveira BISNY Fi…" at bounding box center [186, 111] width 230 height 10
click at [71, 106] on select "Select existing document or upload a new one Maria Vettore de Oliveira BISNY Fi…" at bounding box center [186, 111] width 230 height 10
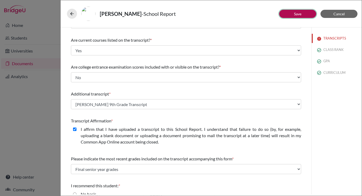
click at [297, 11] on button "Save" at bounding box center [297, 14] width 37 height 8
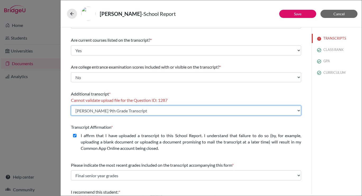
click at [211, 113] on select "Select existing document or upload a new one Maria Vettore de Oliveira BISNY Fi…" at bounding box center [186, 111] width 230 height 10
click at [71, 106] on select "Select existing document or upload a new one Maria Vettore de Oliveira BISNY Fi…" at bounding box center [186, 111] width 230 height 10
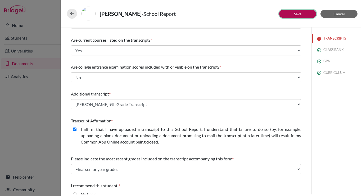
click at [300, 13] on link "Save" at bounding box center [297, 14] width 7 height 4
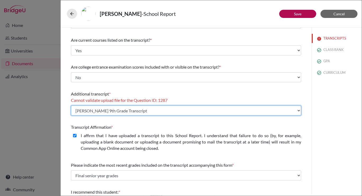
click at [238, 111] on select "Select existing document or upload a new one Maria Vettore de Oliveira BISNY Fi…" at bounding box center [186, 111] width 230 height 10
click at [71, 106] on select "Select existing document or upload a new one Maria Vettore de Oliveira BISNY Fi…" at bounding box center [186, 111] width 230 height 10
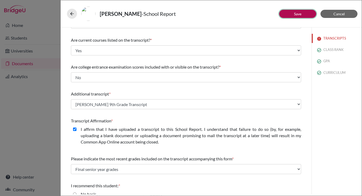
click at [285, 15] on button "Save" at bounding box center [297, 14] width 37 height 8
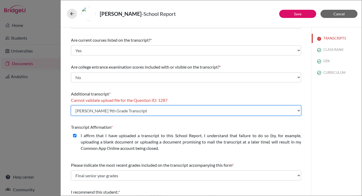
click at [179, 109] on select "Select existing document or upload a new one Maria Vettore de Oliveira BISNY Fi…" at bounding box center [186, 111] width 230 height 10
select select "671116"
click at [71, 106] on select "Select existing document or upload a new one Maria Vettore de Oliveira BISNY Fi…" at bounding box center [186, 111] width 230 height 10
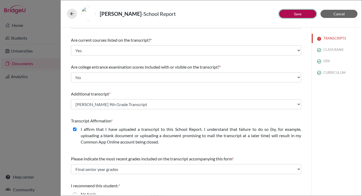
click at [294, 15] on link "Save" at bounding box center [297, 14] width 7 height 4
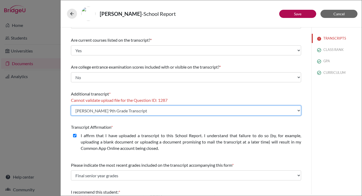
click at [146, 111] on select "Select existing document or upload a new one Maria Vettore de Oliveira BISNY Fi…" at bounding box center [186, 111] width 230 height 10
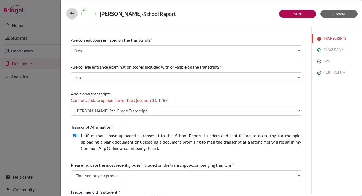
click at [74, 15] on icon at bounding box center [71, 13] width 5 height 5
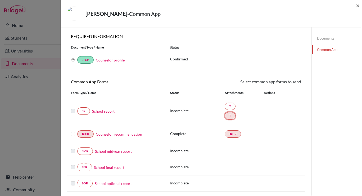
click at [229, 117] on link "T" at bounding box center [229, 115] width 11 height 7
click at [329, 39] on link "Documents" at bounding box center [336, 38] width 50 height 9
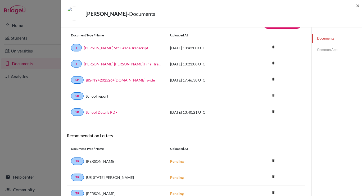
scroll to position [13, 0]
click at [271, 46] on icon "delete" at bounding box center [273, 47] width 8 height 8
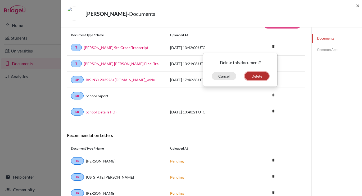
click at [256, 76] on button "Delete" at bounding box center [257, 76] width 24 height 8
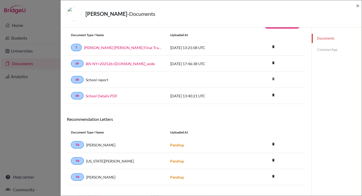
scroll to position [0, 0]
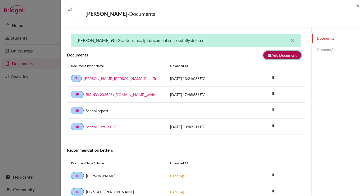
click at [286, 55] on button "note_add Add Document" at bounding box center [282, 55] width 38 height 8
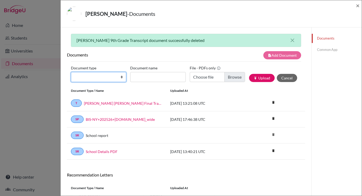
click at [102, 75] on select "Change explanation for Common App reports Counselor recommendation Internationa…" at bounding box center [98, 77] width 55 height 10
select select "2"
click at [71, 72] on select "Change explanation for Common App reports Counselor recommendation Internationa…" at bounding box center [98, 77] width 55 height 10
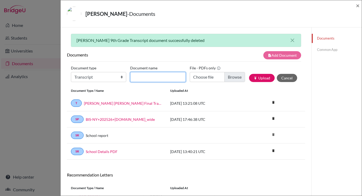
click at [150, 75] on input "Document name" at bounding box center [157, 77] width 55 height 10
type input "Maria Vettore Year 10 Transcript"
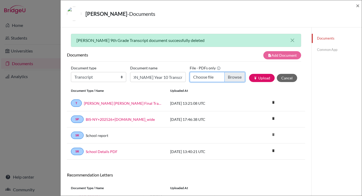
scroll to position [0, 0]
click at [226, 80] on input "Choose file" at bounding box center [217, 77] width 55 height 10
type input "C:\fakepath\Copy of Maria Vettore - BSP - Assessment Profiles Y10 For Assessmen…"
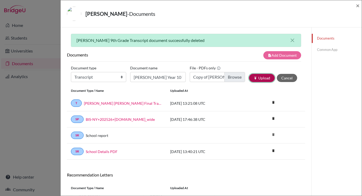
click at [257, 78] on button "publish Upload" at bounding box center [262, 78] width 26 height 8
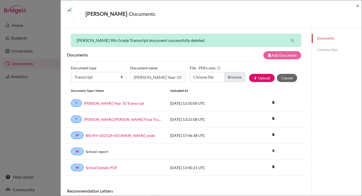
click at [328, 52] on link "Common App" at bounding box center [336, 49] width 50 height 9
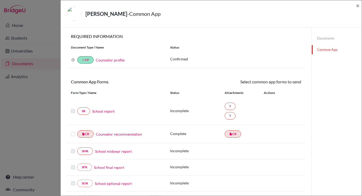
click at [98, 113] on link "School report" at bounding box center [103, 112] width 22 height 6
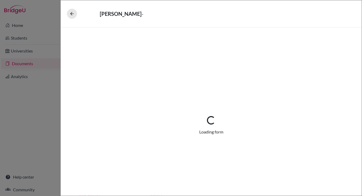
select select "2"
select select "671105"
select select "0"
select select "1"
select select "671116"
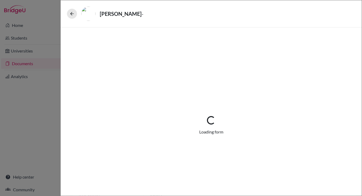
select select "6"
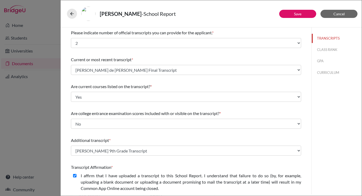
scroll to position [78, 0]
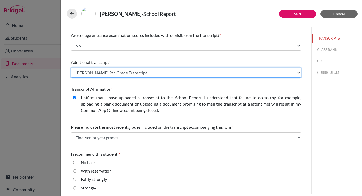
click at [110, 76] on select "Select existing document or upload a new one Maria Vettore de Oliveira BISNY Fi…" at bounding box center [186, 73] width 230 height 10
select select "671118"
click at [71, 68] on select "Select existing document or upload a new one Maria Vettore de Oliveira BISNY Fi…" at bounding box center [186, 73] width 230 height 10
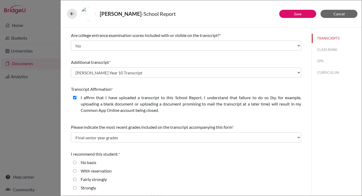
click at [294, 18] on div "Vettore de Oliveira, Maria - School Report" at bounding box center [211, 14] width 288 height 14
click at [298, 16] on link "Save" at bounding box center [297, 14] width 7 height 4
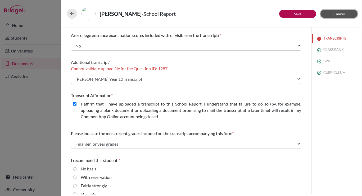
click at [344, 12] on button "Cancel" at bounding box center [338, 14] width 37 height 8
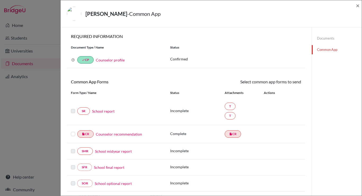
scroll to position [0, 0]
click at [357, 7] on span "×" at bounding box center [358, 6] width 4 height 8
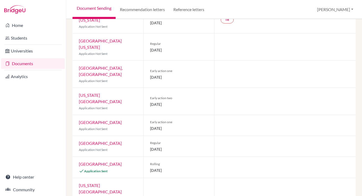
scroll to position [346, 0]
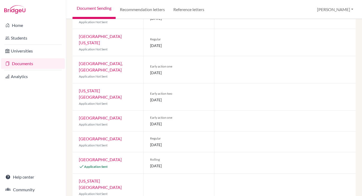
click at [100, 157] on link "University of Pittsburgh" at bounding box center [100, 159] width 43 height 5
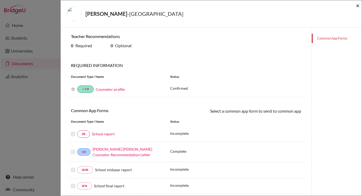
click at [356, 5] on span "×" at bounding box center [358, 6] width 4 height 8
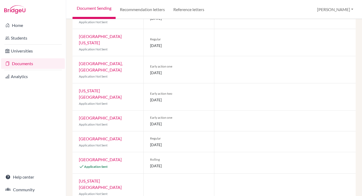
click at [117, 157] on link "University of Pittsburgh" at bounding box center [100, 159] width 43 height 5
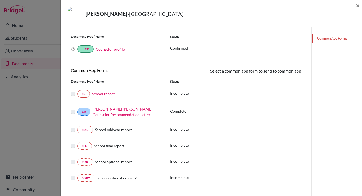
scroll to position [40, 0]
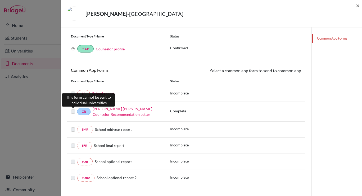
click at [72, 109] on label at bounding box center [73, 109] width 4 height 0
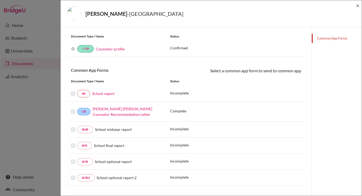
click at [100, 110] on link "Maria Vettore de Oliveira Counselor Recommendation Letter" at bounding box center [122, 112] width 59 height 10
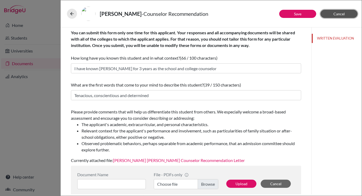
click at [339, 14] on span "Cancel" at bounding box center [338, 14] width 11 height 4
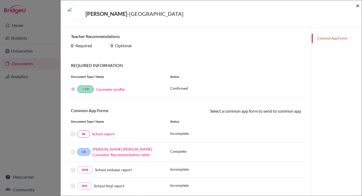
click at [356, 7] on span "×" at bounding box center [358, 6] width 4 height 8
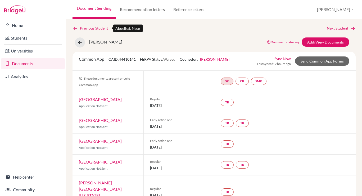
click at [93, 26] on link "Previous Student" at bounding box center [92, 28] width 40 height 6
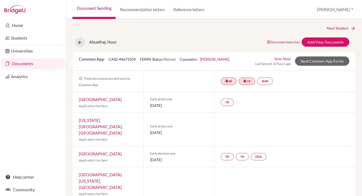
click at [105, 7] on link "Document Sending" at bounding box center [93, 9] width 43 height 19
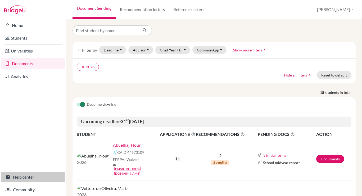
click at [22, 178] on link "Help center" at bounding box center [33, 177] width 64 height 11
drag, startPoint x: 118, startPoint y: 184, endPoint x: 119, endPoint y: 178, distance: 5.8
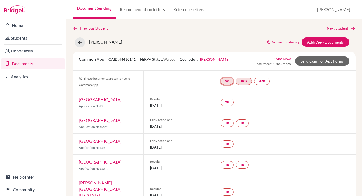
click at [223, 82] on link "SR" at bounding box center [226, 81] width 13 height 7
click at [228, 65] on link "School report" at bounding box center [226, 65] width 22 height 4
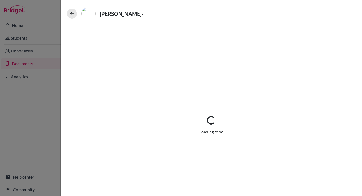
select select "2"
select select "671105"
select select "0"
select select "1"
select select "671118"
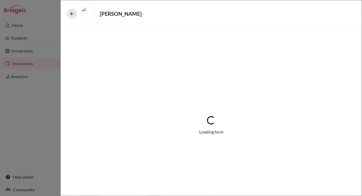
select select "6"
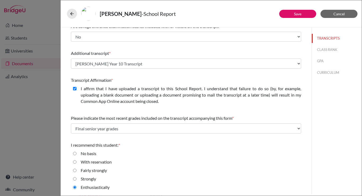
scroll to position [88, 0]
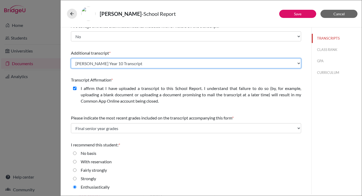
click at [192, 64] on select "Select existing document or upload a new one [PERSON_NAME] de [PERSON_NAME] Fin…" at bounding box center [186, 63] width 230 height 10
select select "Upload New File"
click at [71, 58] on select "Select existing document or upload a new one Maria Vettore de Oliveira BISNY Fi…" at bounding box center [186, 63] width 230 height 10
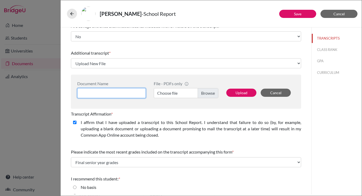
click at [130, 93] on input at bounding box center [111, 93] width 68 height 10
type input "Maria Vettore Year 10 Report"
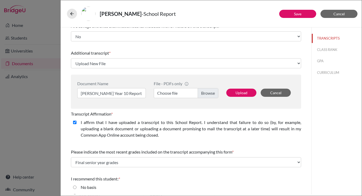
click at [200, 93] on label "Choose file" at bounding box center [186, 93] width 65 height 10
click at [200, 93] on input "Choose file" at bounding box center [186, 93] width 65 height 10
click at [242, 91] on button "Upload" at bounding box center [241, 93] width 30 height 8
select select "671120"
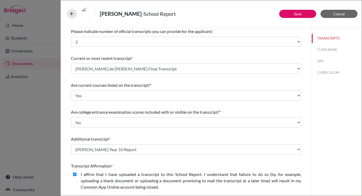
scroll to position [0, 0]
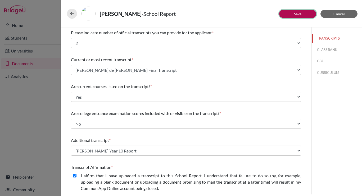
click at [291, 15] on button "Save" at bounding box center [297, 14] width 37 height 8
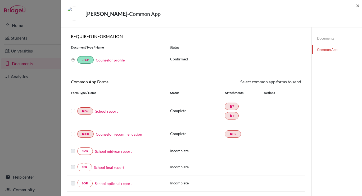
click at [71, 108] on label at bounding box center [73, 108] width 4 height 0
click at [0, 0] on input "checkbox" at bounding box center [0, 0] width 0 height 0
click at [360, 3] on div "Vettore de Oliveira, Maria - Common App ×" at bounding box center [211, 13] width 301 height 27
click at [357, 7] on span "×" at bounding box center [358, 6] width 4 height 8
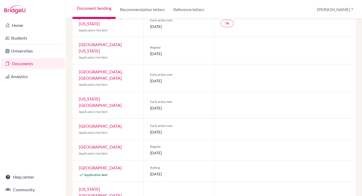
scroll to position [346, 0]
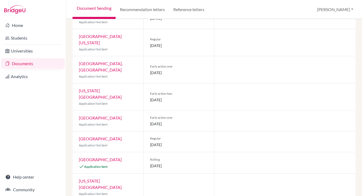
click at [95, 157] on link "University of Pittsburgh" at bounding box center [100, 159] width 43 height 5
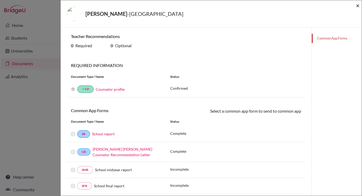
click at [358, 4] on span "×" at bounding box center [358, 6] width 4 height 8
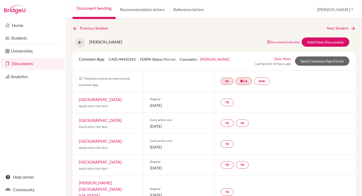
click at [285, 59] on link "Sync Now" at bounding box center [282, 59] width 16 height 6
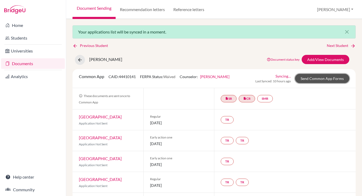
click at [318, 80] on link "Send Common App Forms" at bounding box center [322, 78] width 54 height 9
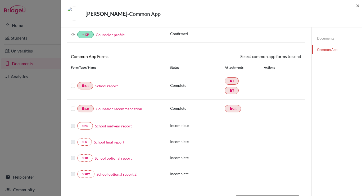
scroll to position [26, 0]
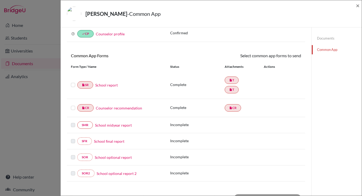
click at [71, 82] on label at bounding box center [73, 82] width 4 height 0
click at [0, 0] on input "checkbox" at bounding box center [0, 0] width 0 height 0
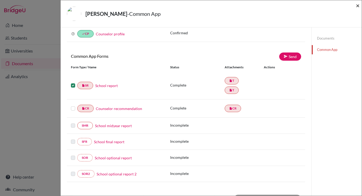
click at [356, 7] on span "×" at bounding box center [358, 6] width 4 height 8
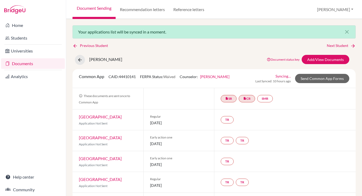
click at [91, 6] on link "Document Sending" at bounding box center [93, 9] width 43 height 19
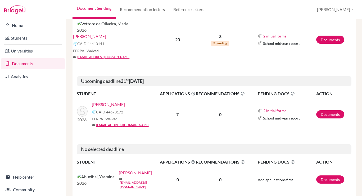
scroll to position [165, 0]
click at [113, 102] on link "[PERSON_NAME]" at bounding box center [108, 105] width 33 height 6
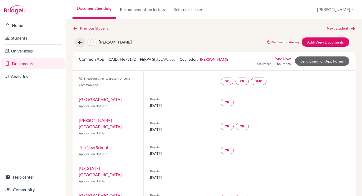
click at [96, 9] on link "Document Sending" at bounding box center [93, 9] width 43 height 19
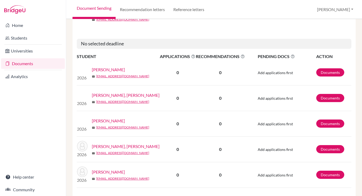
scroll to position [250, 0]
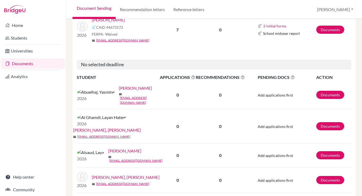
click at [119, 85] on link "[PERSON_NAME]" at bounding box center [135, 88] width 33 height 6
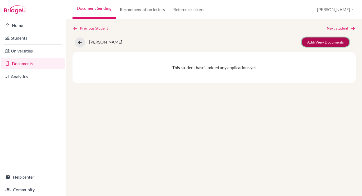
click at [335, 43] on link "Add/View Documents" at bounding box center [325, 42] width 48 height 9
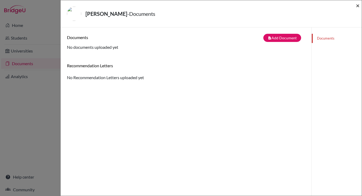
click at [358, 4] on span "×" at bounding box center [358, 6] width 4 height 8
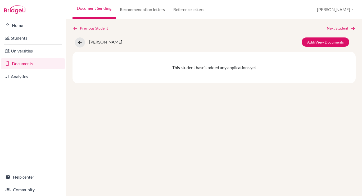
click at [102, 7] on link "Document Sending" at bounding box center [93, 9] width 43 height 19
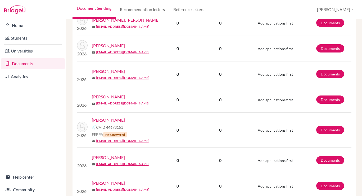
scroll to position [377, 0]
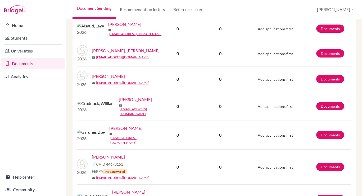
click at [105, 154] on link "[PERSON_NAME]" at bounding box center [108, 157] width 33 height 6
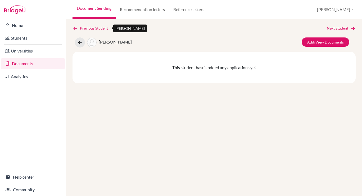
click at [86, 26] on link "Previous Student" at bounding box center [92, 28] width 40 height 6
click at [28, 62] on link "Documents" at bounding box center [33, 63] width 64 height 11
